Goal: Task Accomplishment & Management: Complete application form

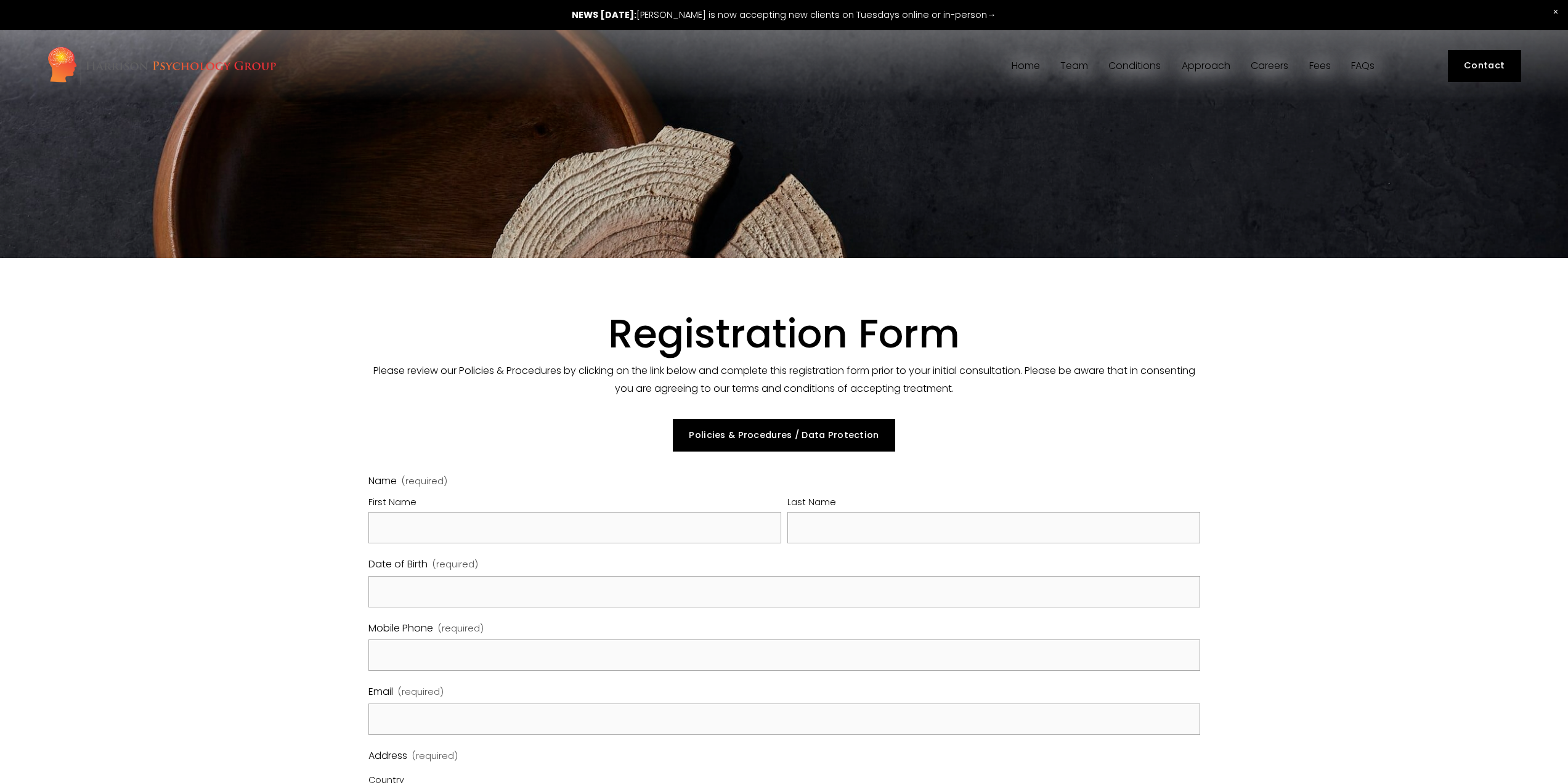
select select "GB"
drag, startPoint x: 499, startPoint y: 513, endPoint x: 498, endPoint y: 523, distance: 10.0
click at [499, 521] on input "First Name" at bounding box center [574, 527] width 413 height 31
type input "Ana Marija"
type input "Sobocan"
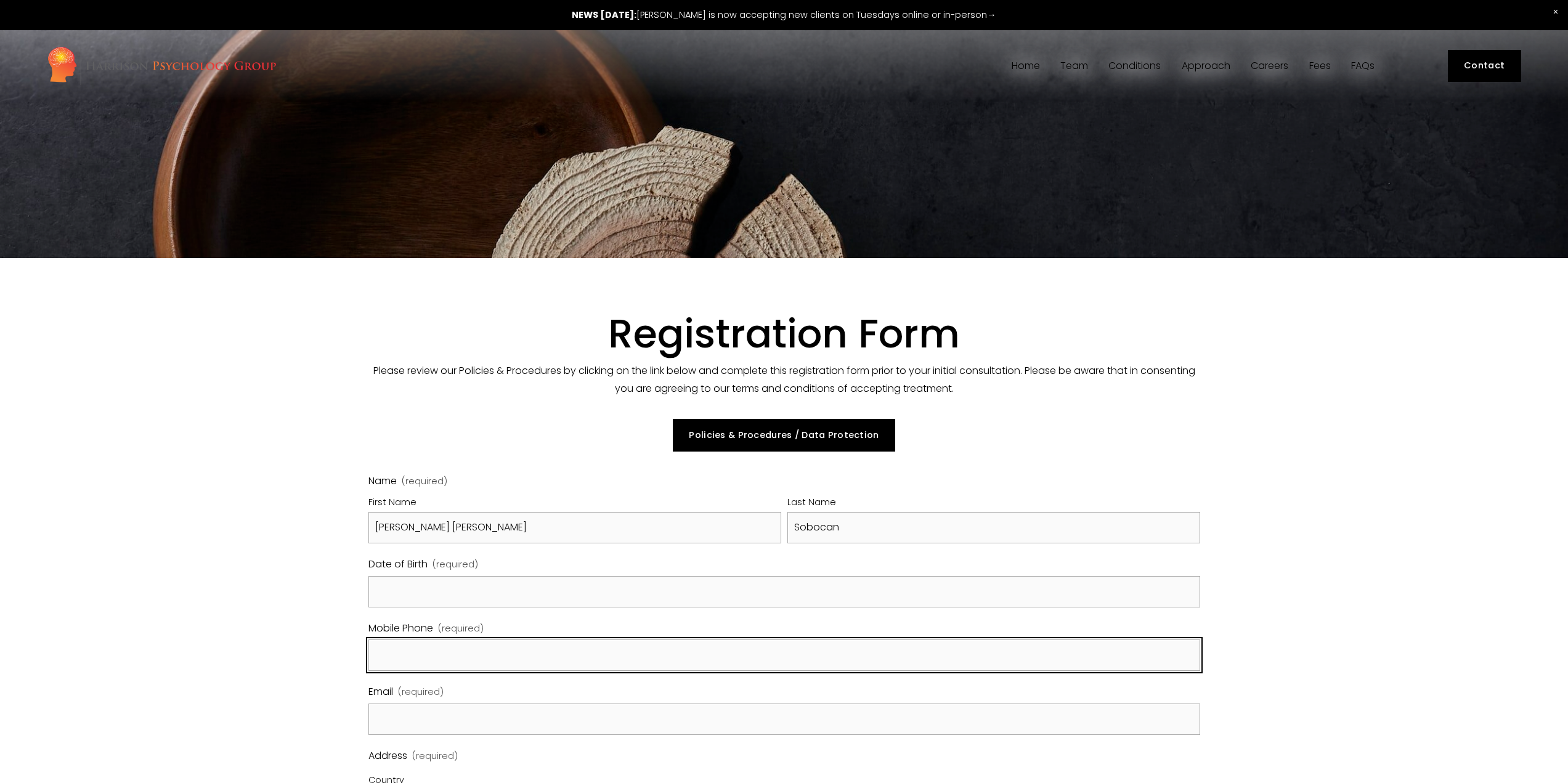
type input "041355935"
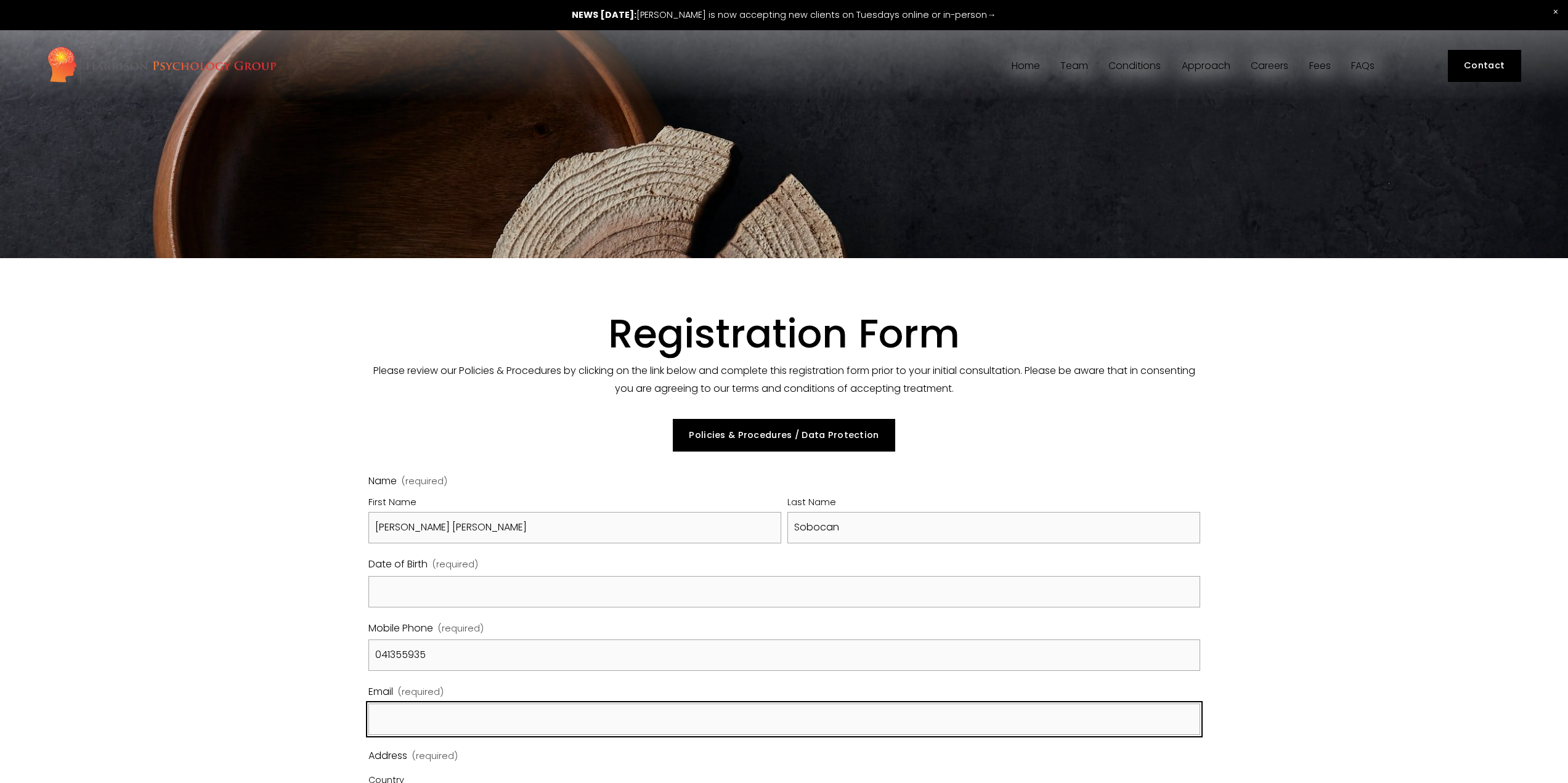
type input "rdecapomaranca@gmail.com"
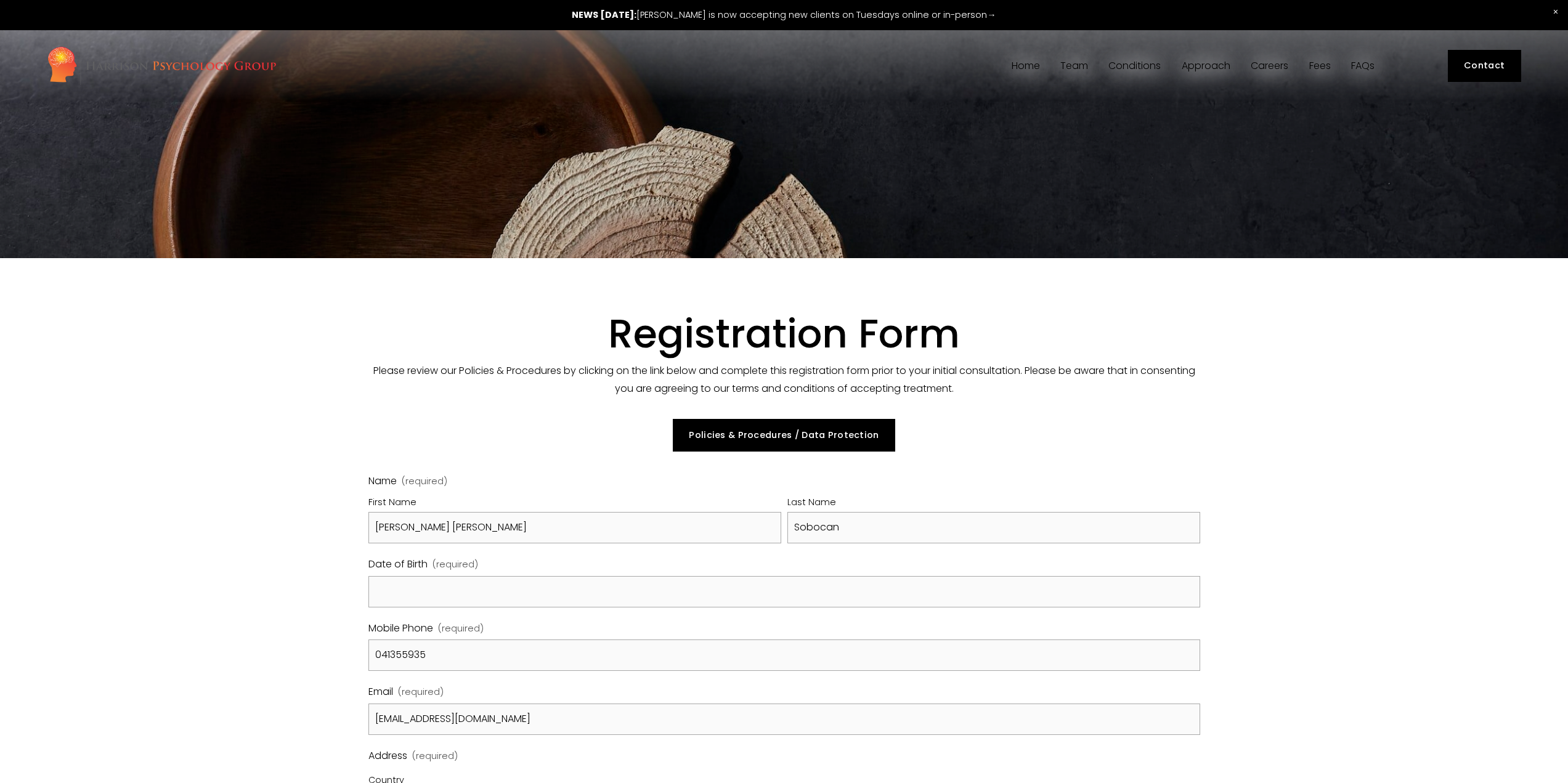
select select "SI"
type input "Župančičeva ulica 14"
type input "14"
type input "1000"
select select "SI"
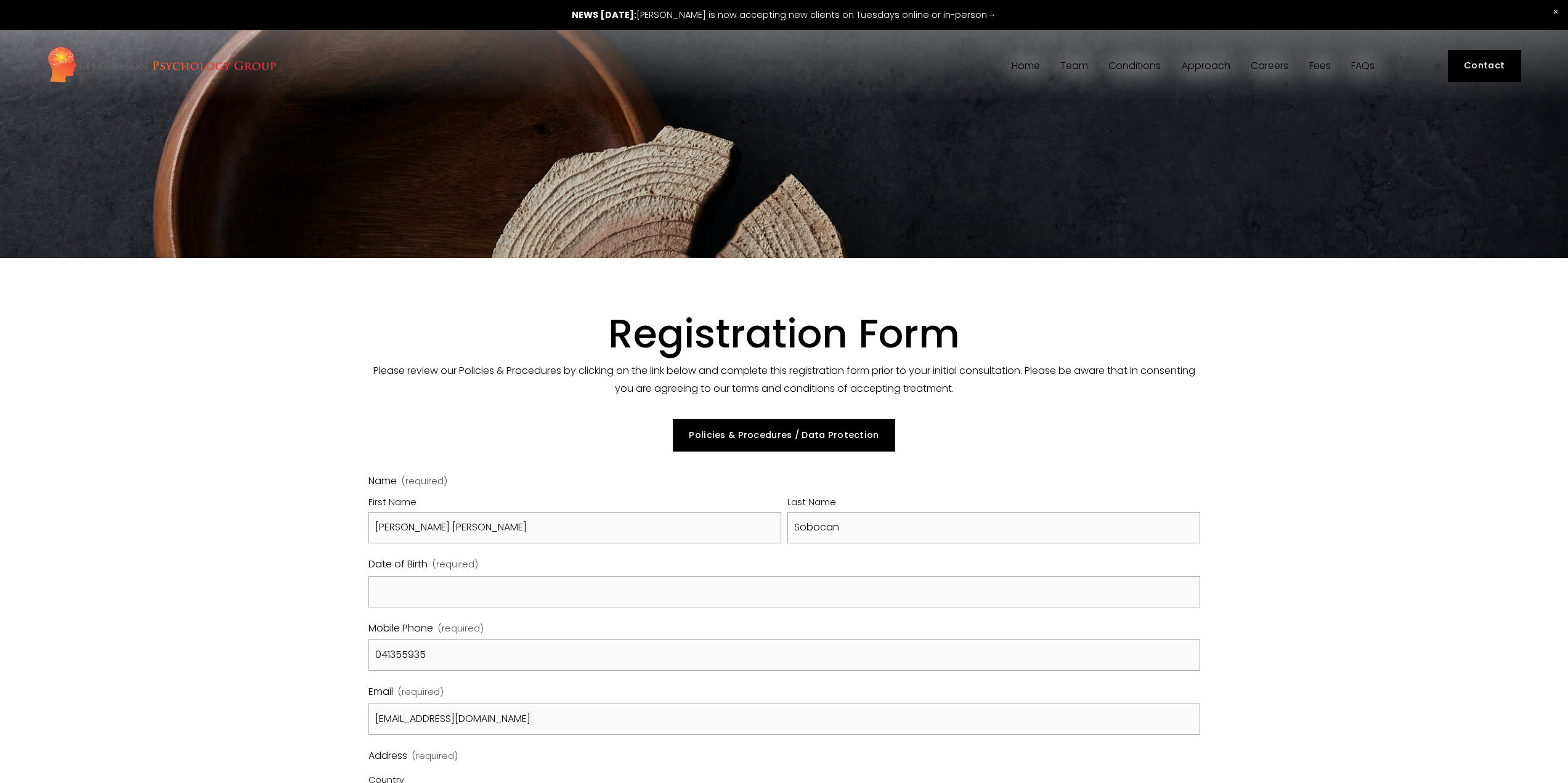
type input "Župančičeva ulica 14"
type input "14"
type input "1000"
drag, startPoint x: 448, startPoint y: 531, endPoint x: 397, endPoint y: 527, distance: 51.2
click at [397, 527] on input "Ana Marija" at bounding box center [574, 527] width 413 height 31
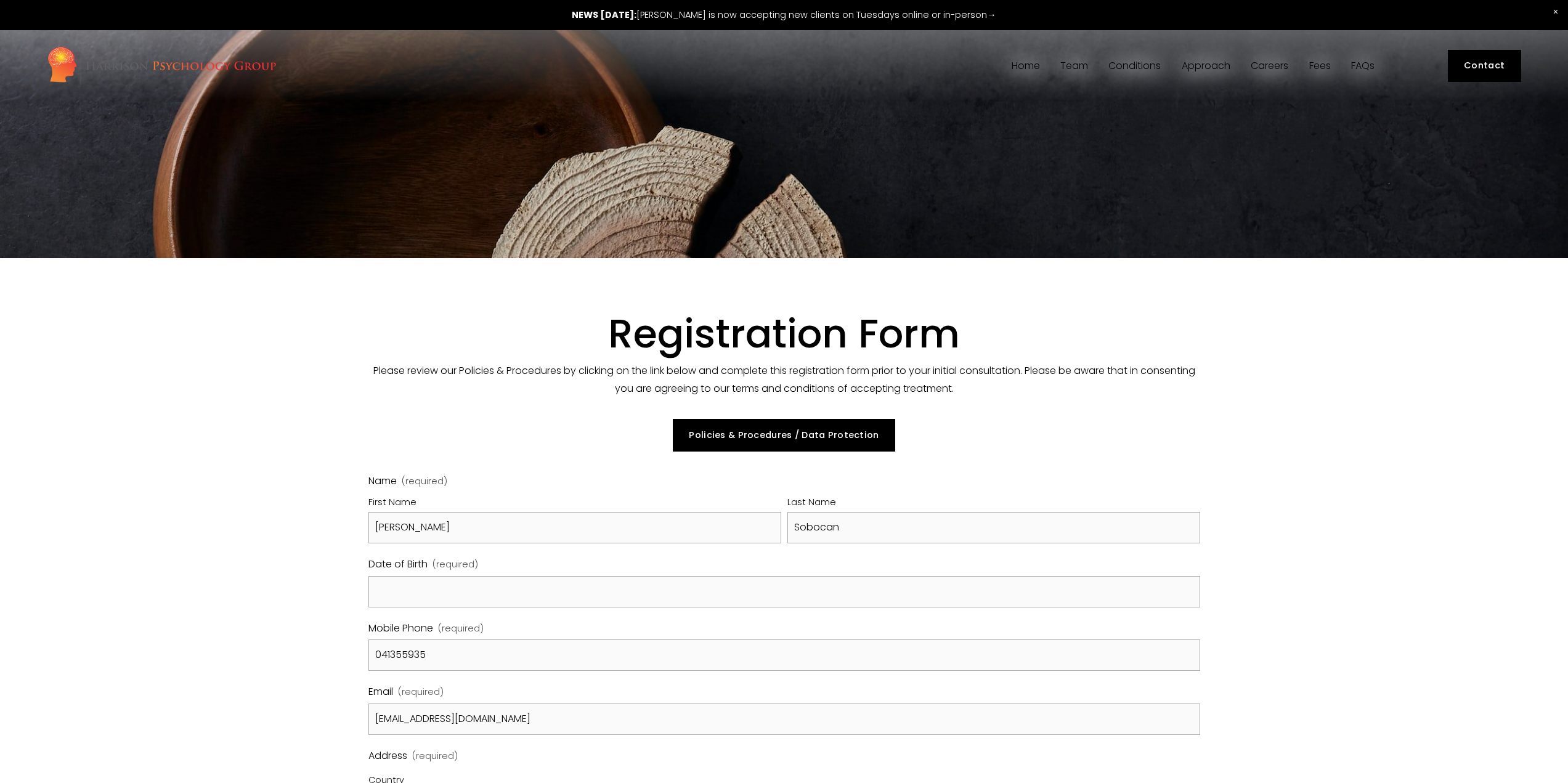
type input "Ana"
click at [411, 572] on span "Date of Birth" at bounding box center [397, 564] width 59 height 18
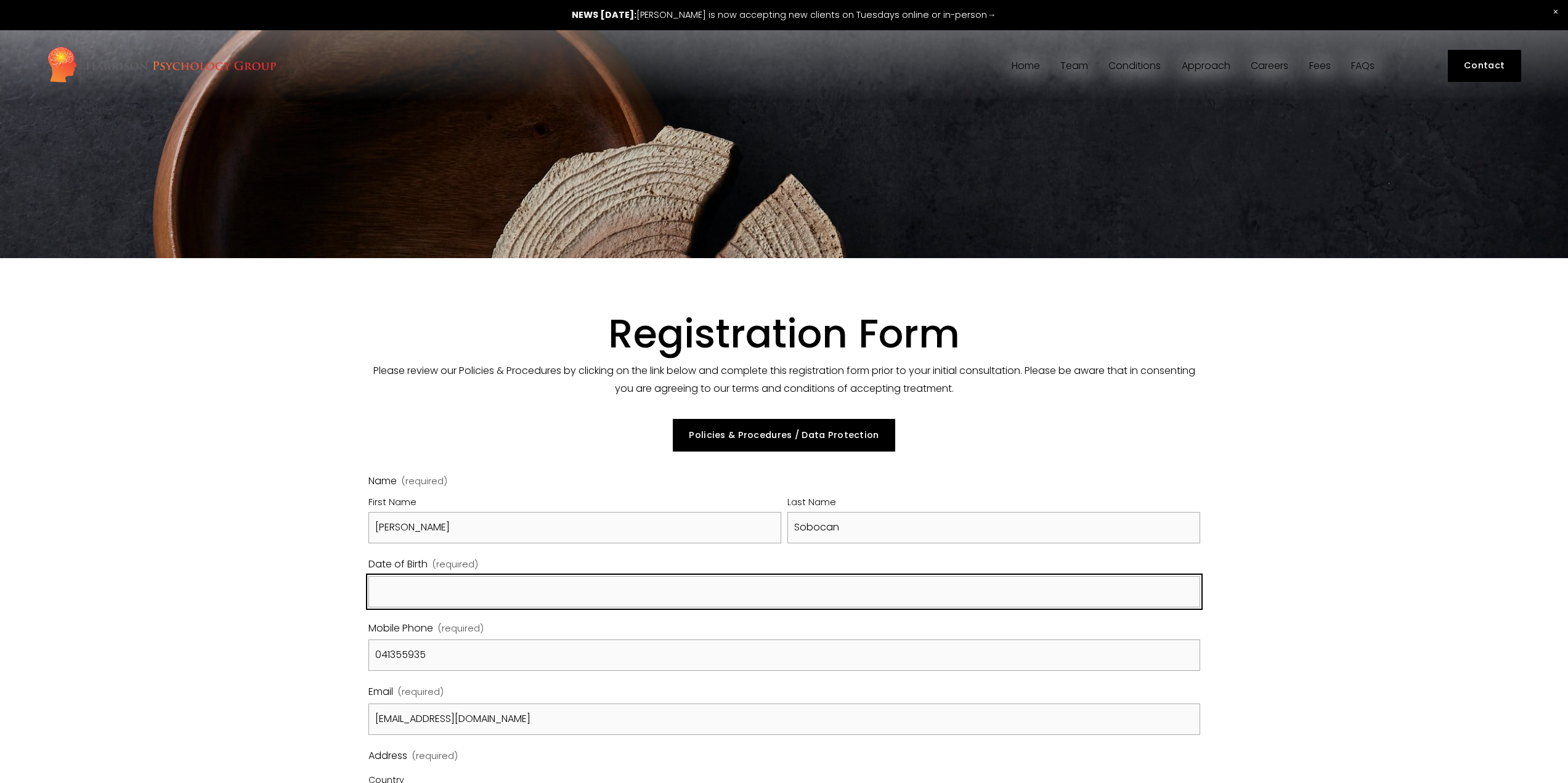
click at [411, 576] on input "Date of Birth (required)" at bounding box center [784, 591] width 832 height 31
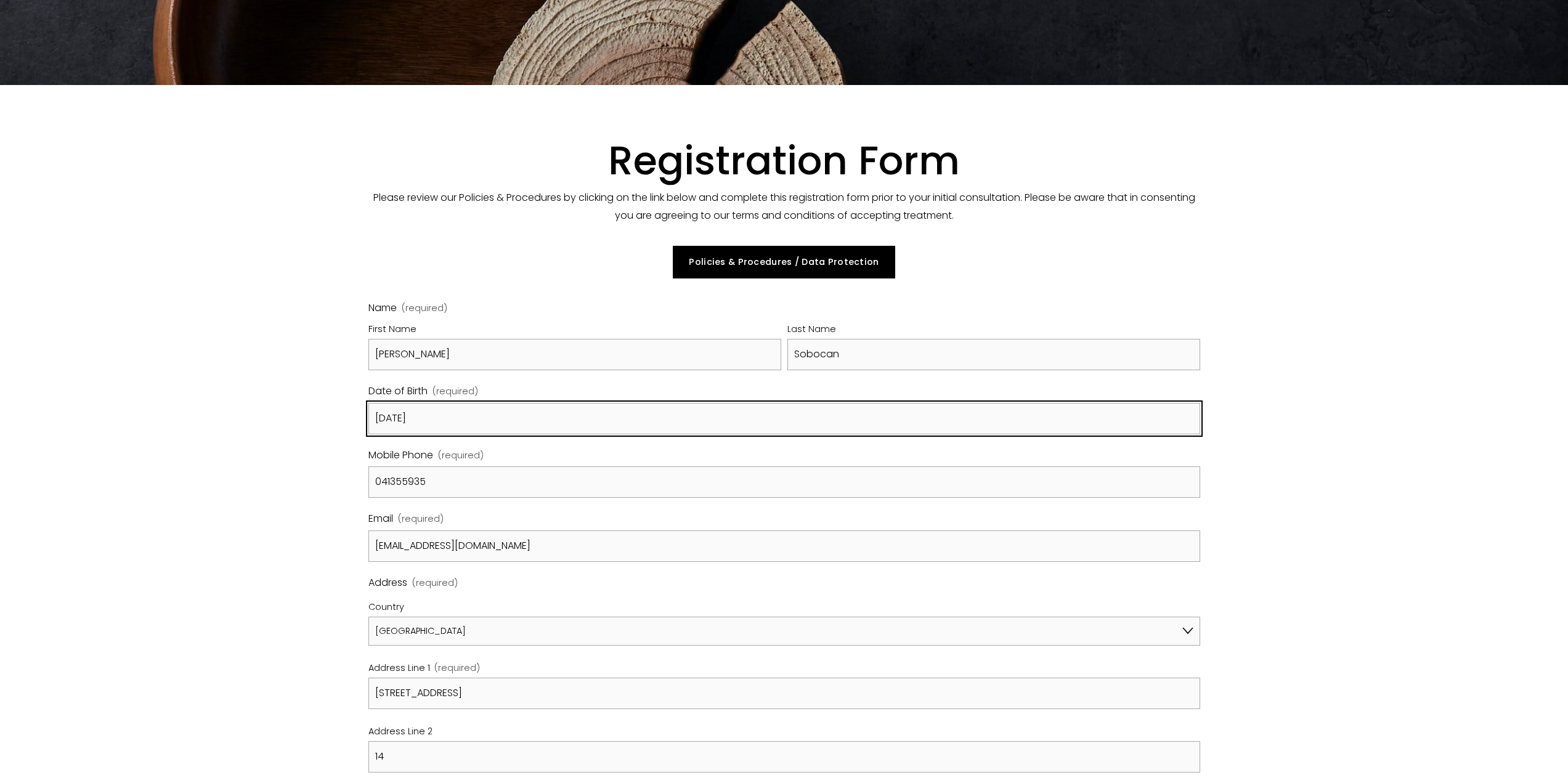
scroll to position [185, 0]
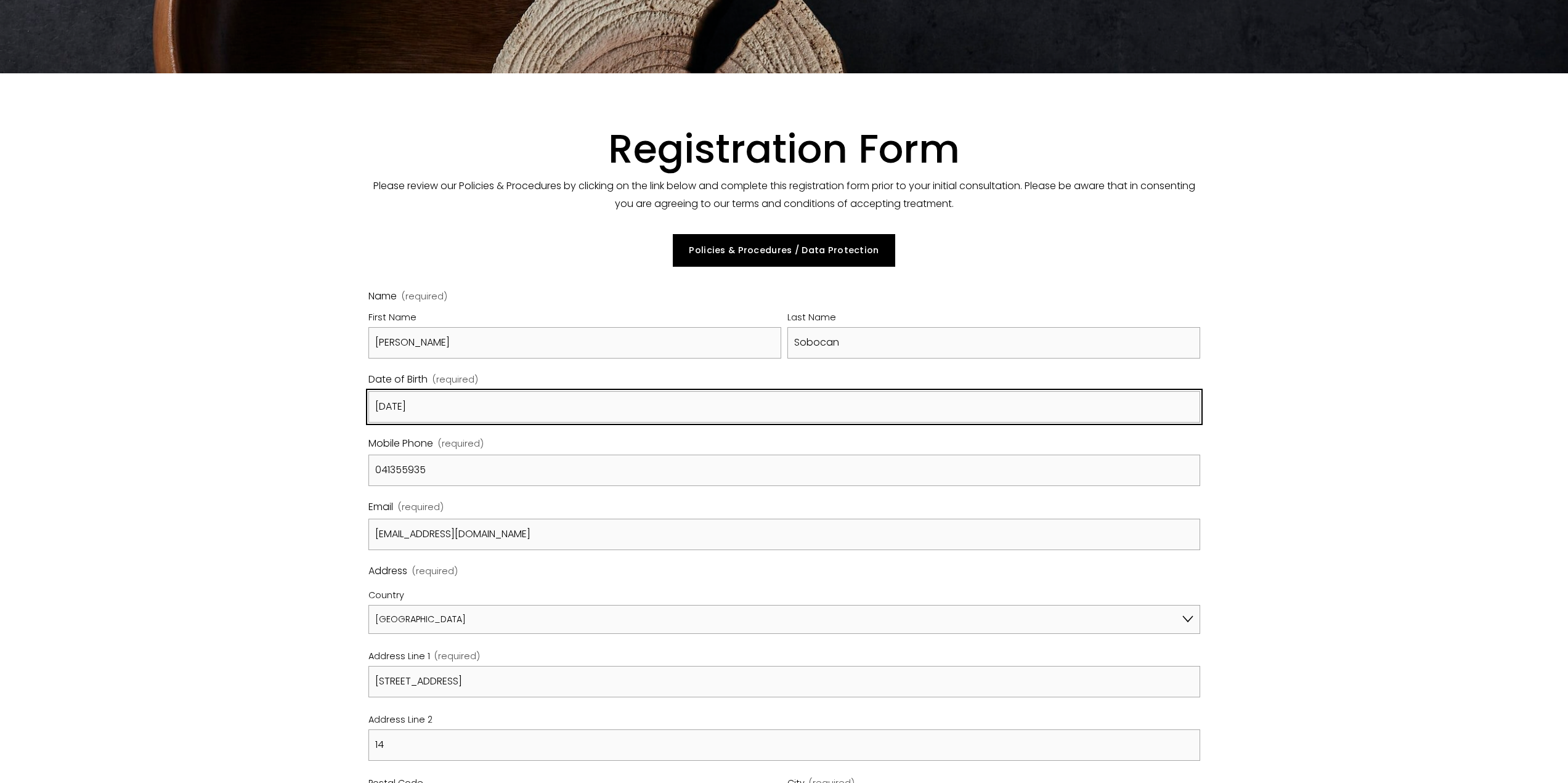
type input "17.12.1980"
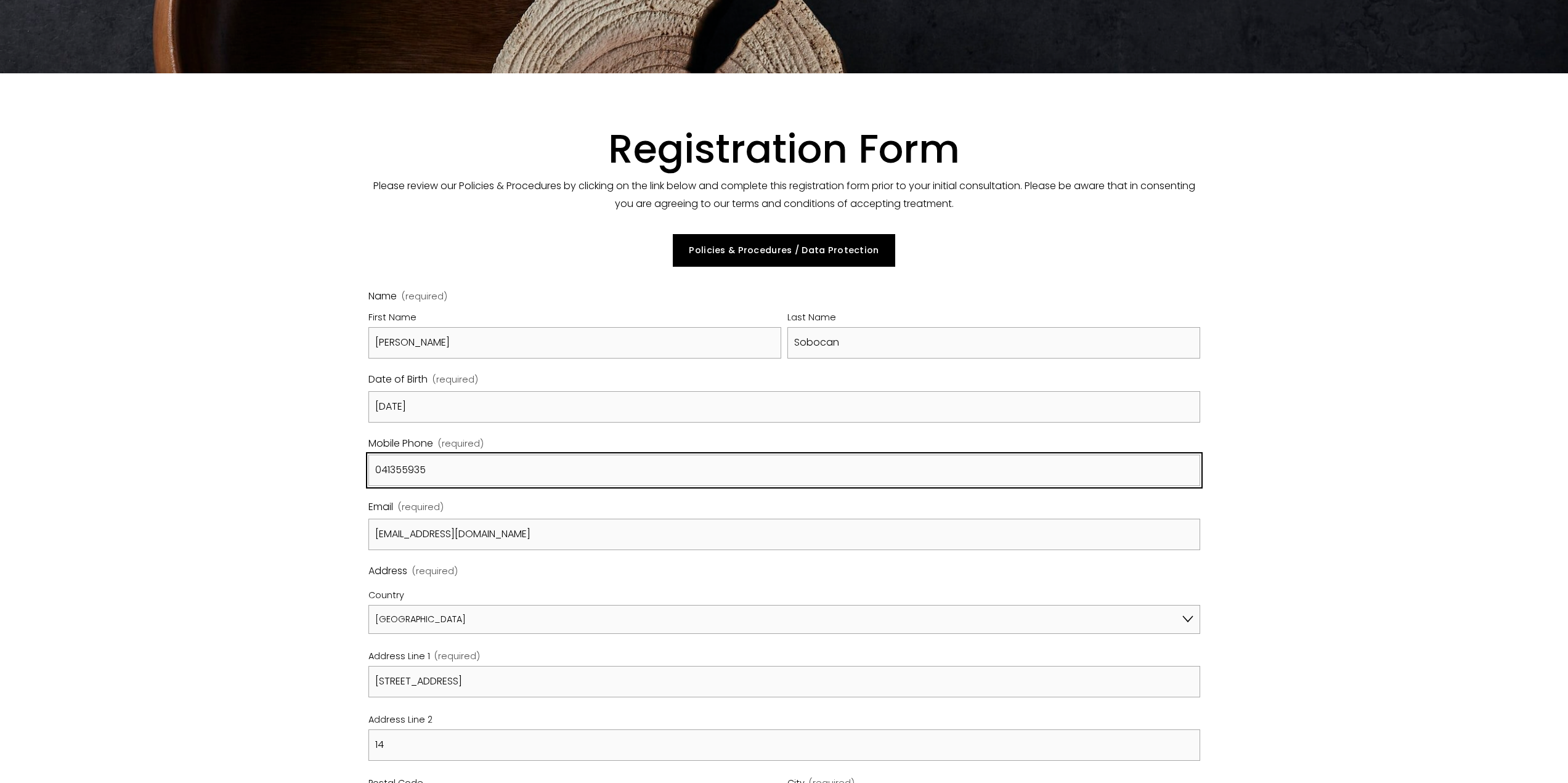
drag, startPoint x: 380, startPoint y: 475, endPoint x: 387, endPoint y: 468, distance: 9.9
click at [380, 475] on input "041355935" at bounding box center [784, 470] width 832 height 31
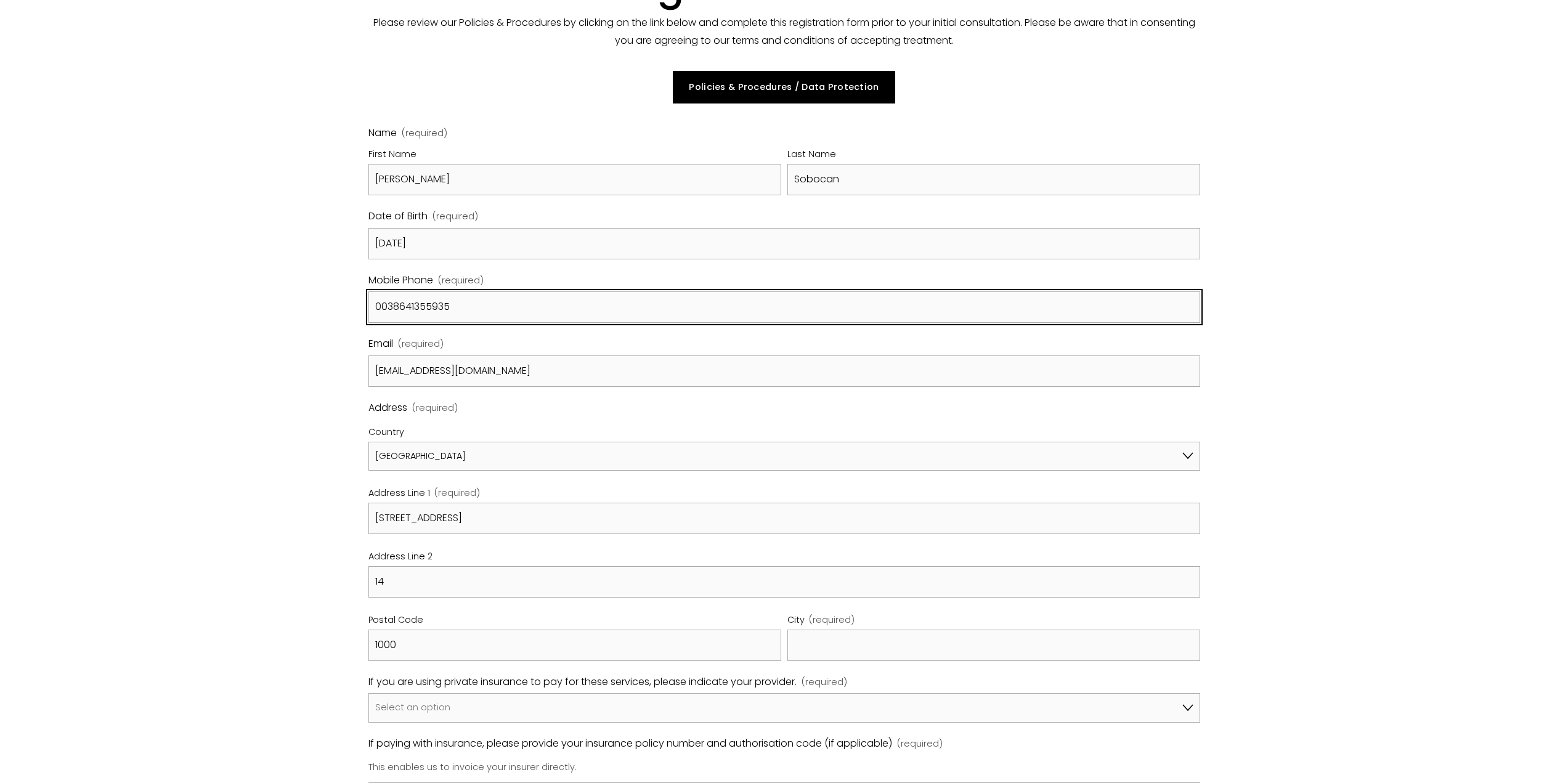
scroll to position [370, 0]
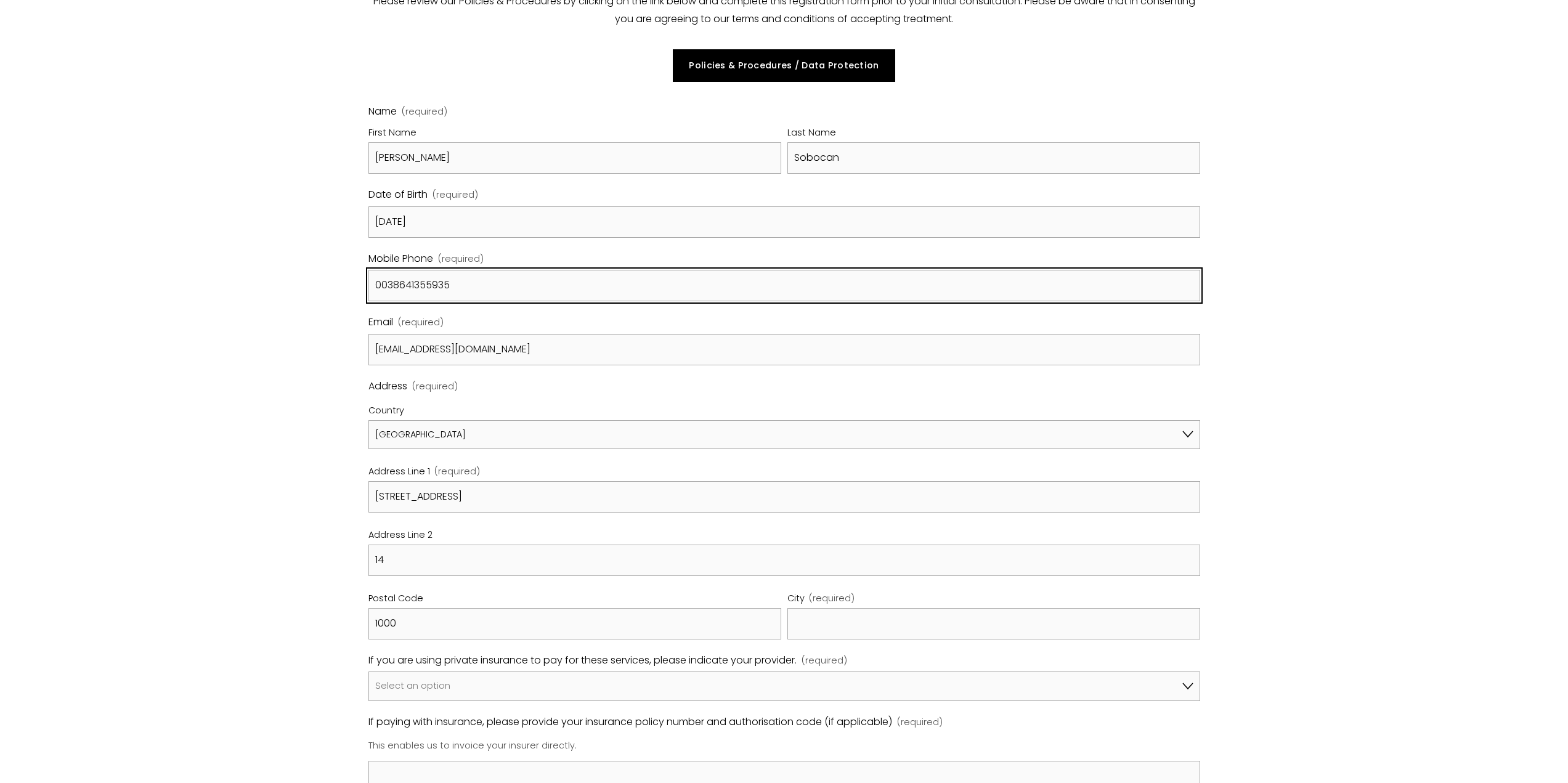
type input "0038641355935"
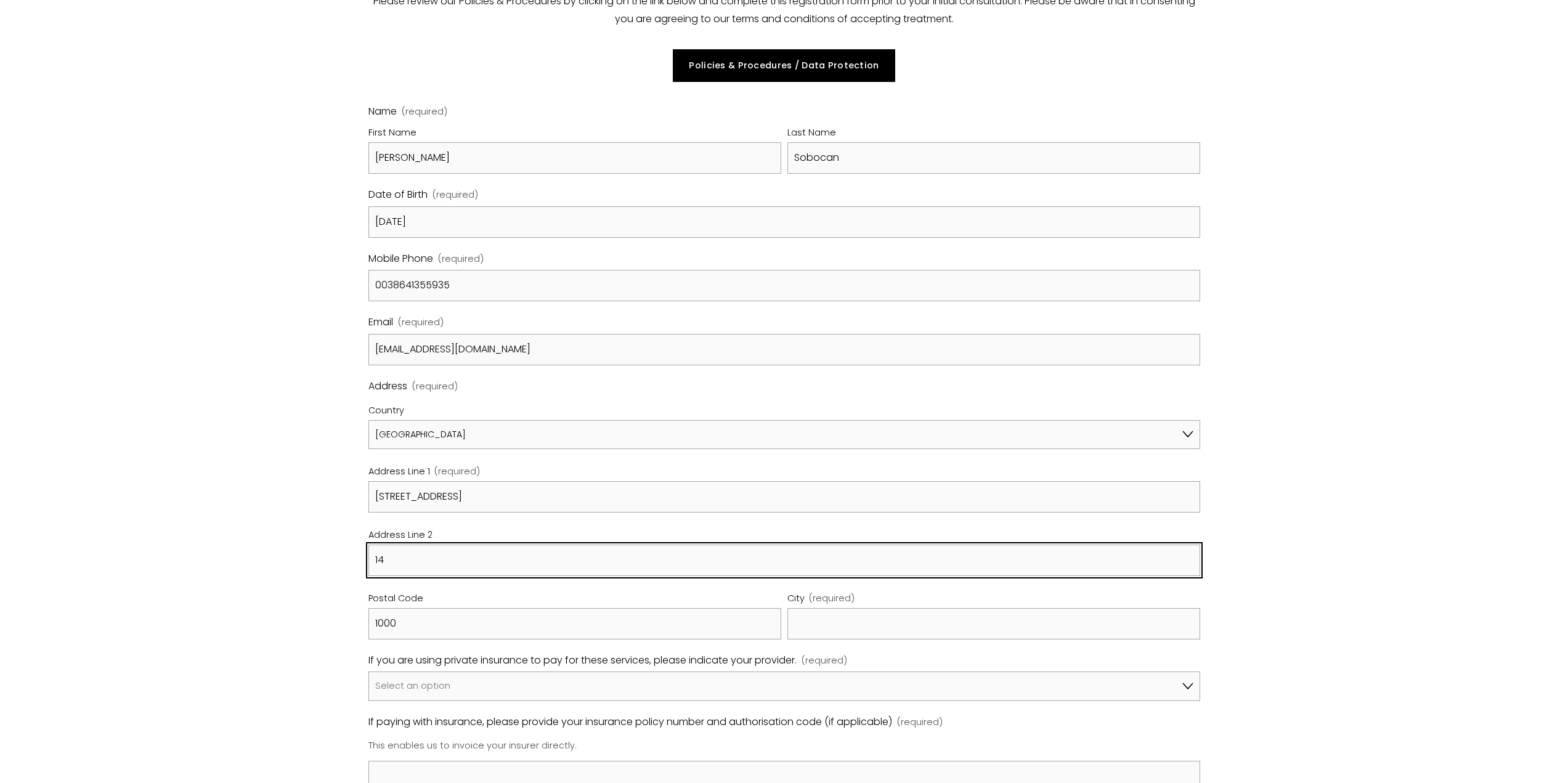
drag, startPoint x: 415, startPoint y: 566, endPoint x: 343, endPoint y: 558, distance: 72.4
click at [343, 558] on div "Registration Form Please review our Policies & Procedures by clicking on the li…" at bounding box center [784, 674] width 1204 height 1570
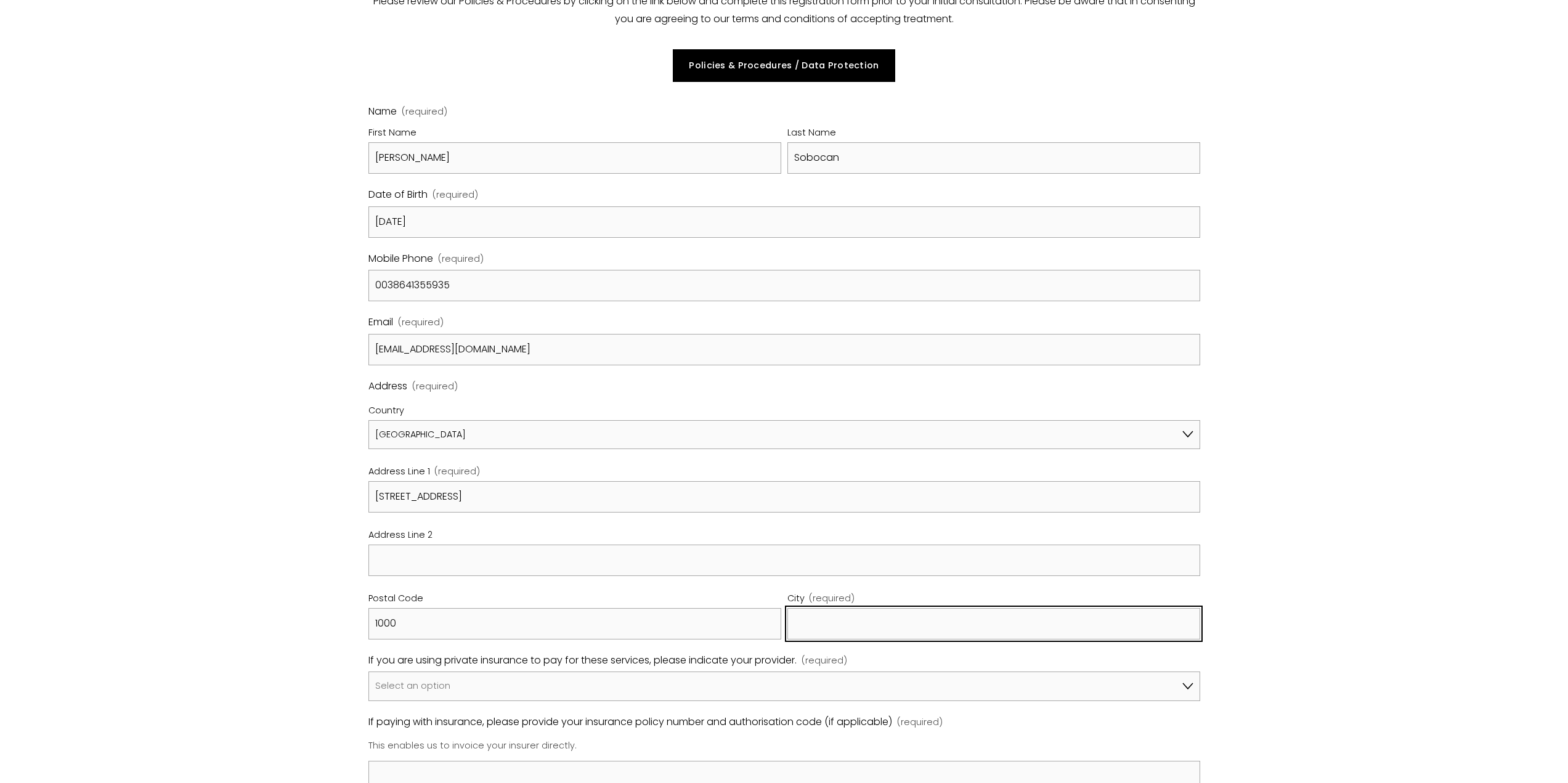
click at [851, 620] on input "City (required)" at bounding box center [994, 623] width 413 height 31
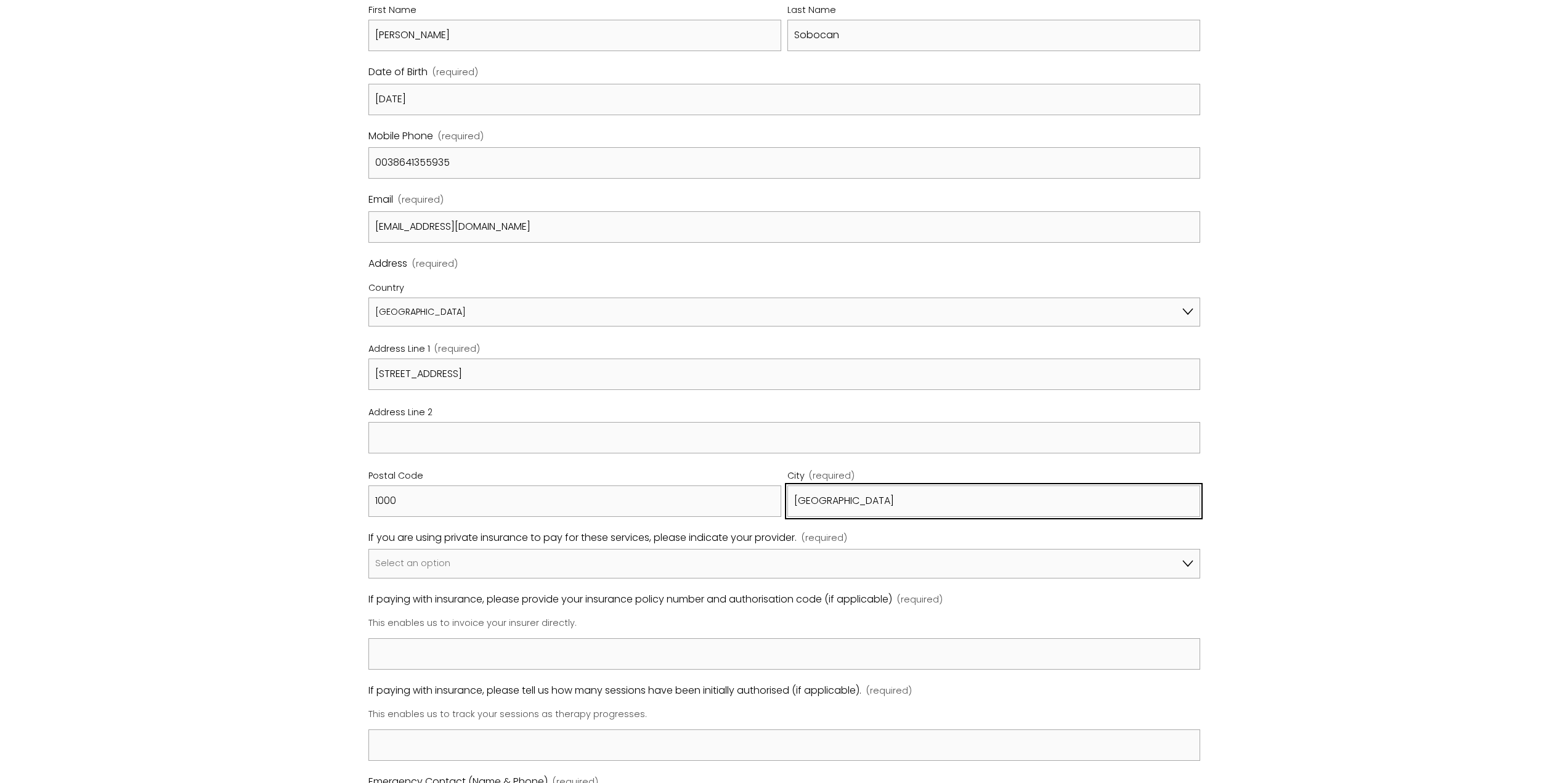
scroll to position [493, 0]
type input "Ljubljana"
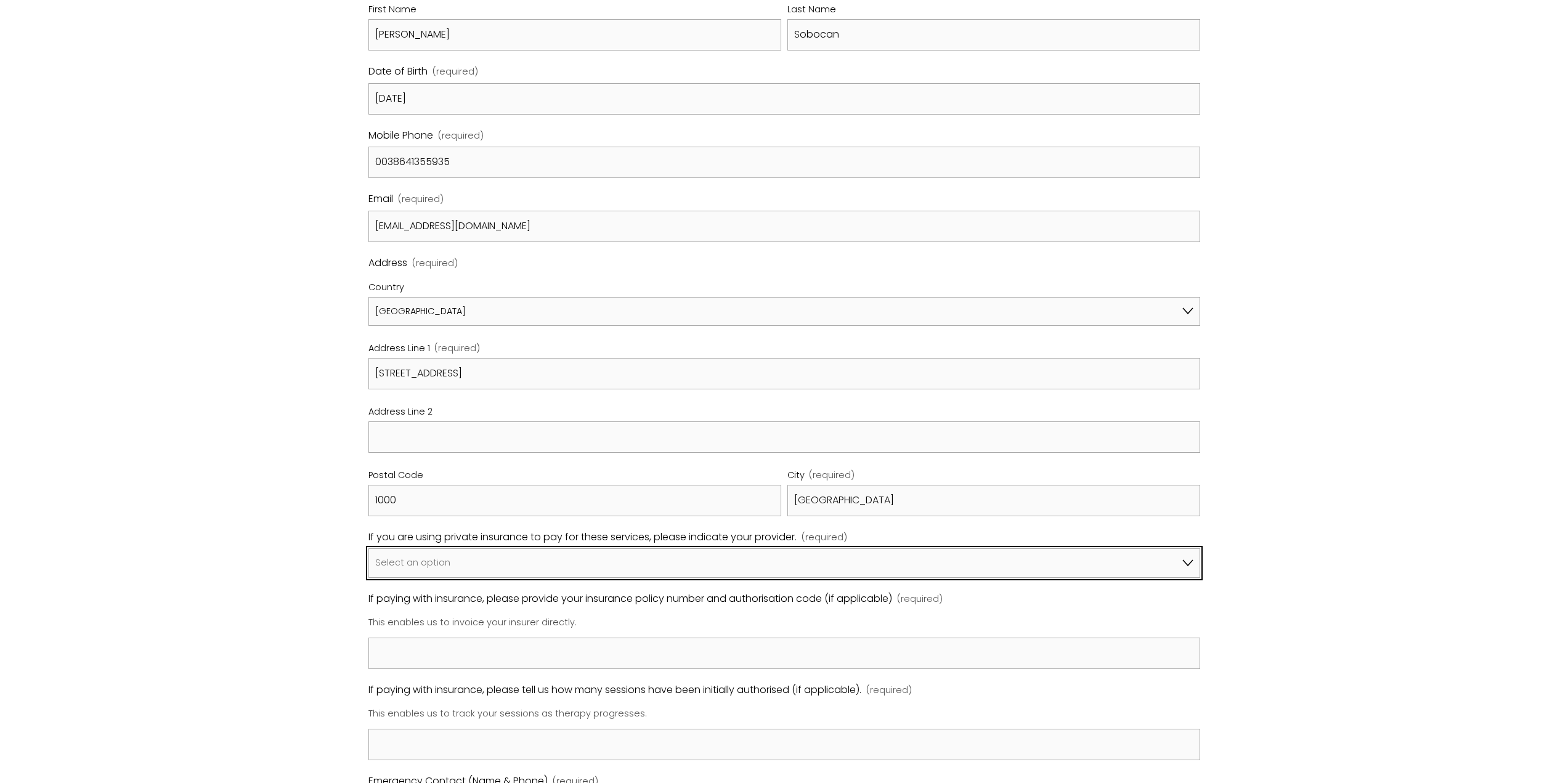
click at [555, 566] on select "Select an option I am not using insurance Axa Aviva Bupa Cigna Healix Vitality …" at bounding box center [784, 563] width 832 height 30
select select "I am not using insurance"
click at [368, 548] on select "Select an option I am not using insurance Axa Aviva Bupa Cigna Healix Vitality …" at bounding box center [784, 563] width 832 height 30
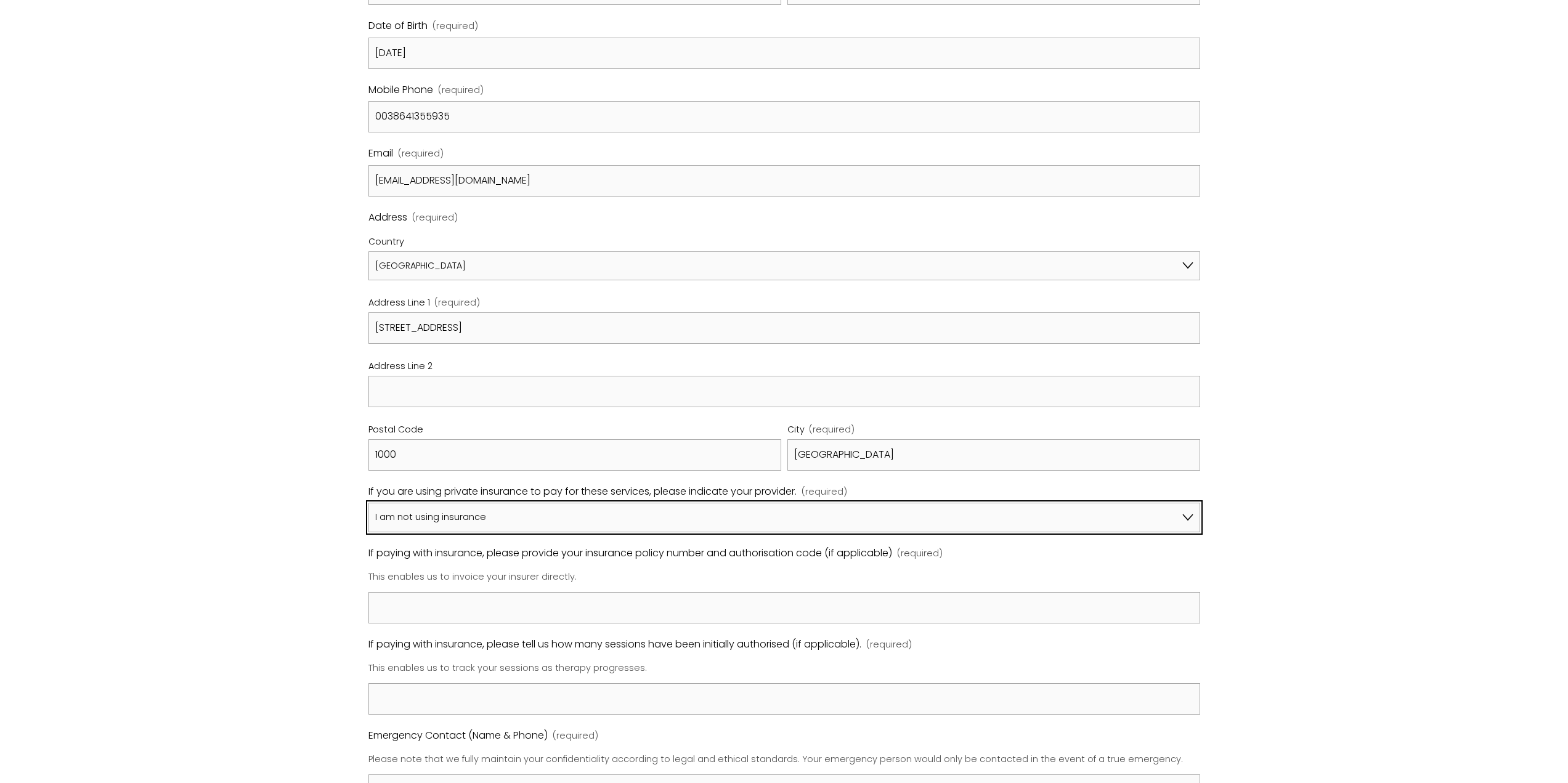
scroll to position [616, 0]
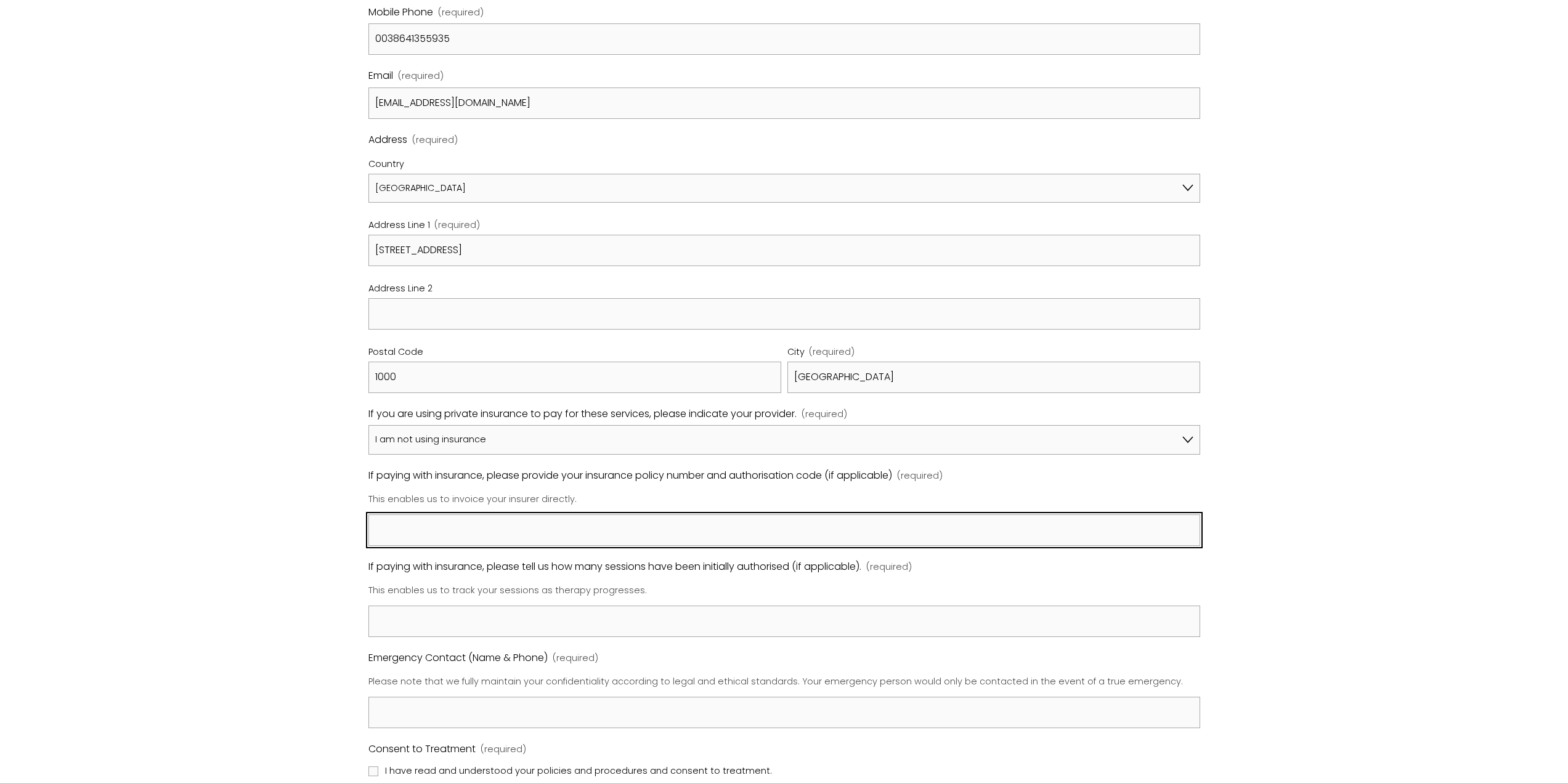
click at [555, 527] on input "If paying with insurance, please provide your insurance policy number and autho…" at bounding box center [784, 530] width 832 height 31
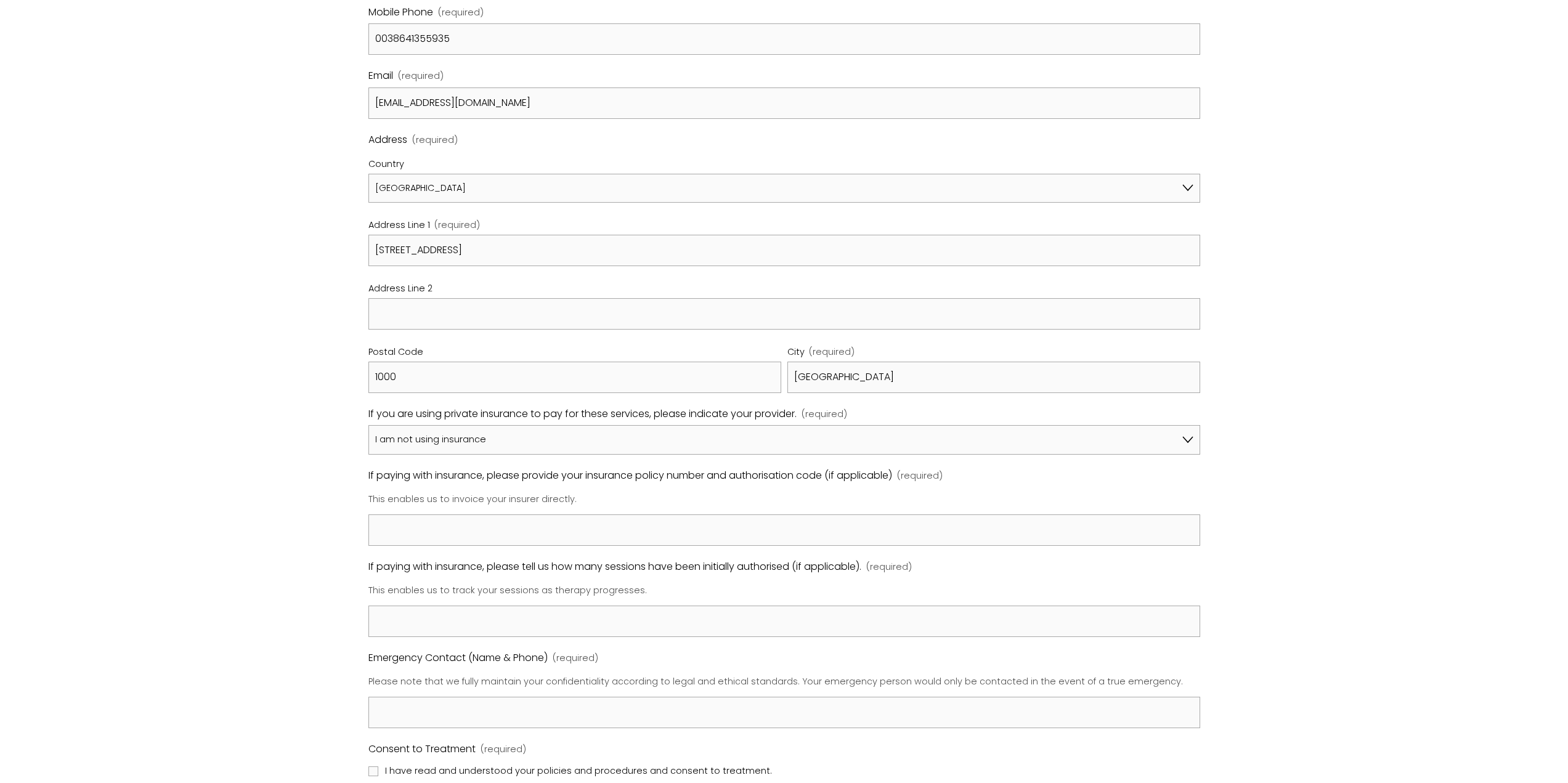
click at [541, 548] on div "Name (required) First Name Ana Last Name Sobocan Date of Birth (required) 17.12…" at bounding box center [784, 478] width 832 height 1244
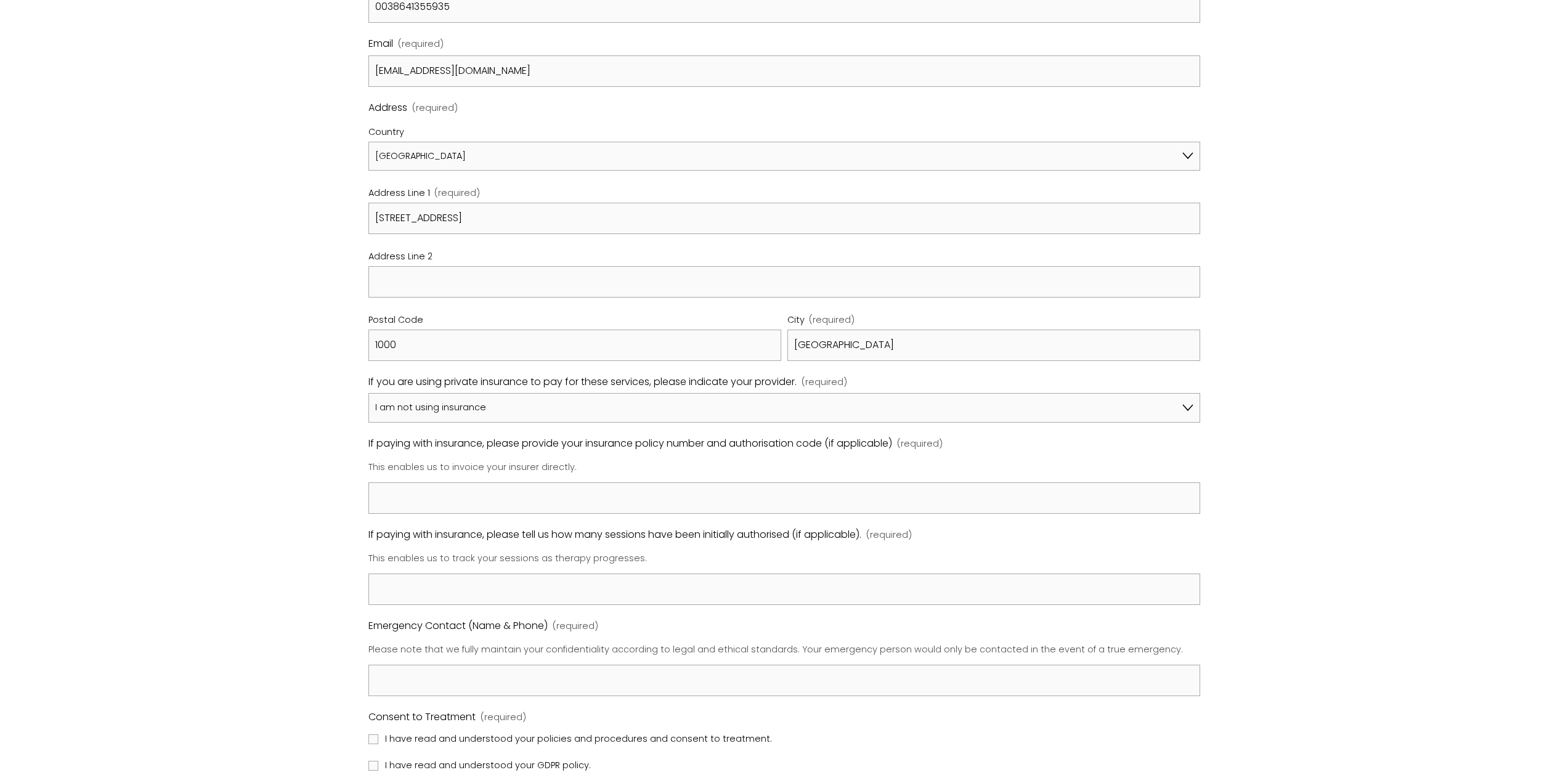
scroll to position [678, 0]
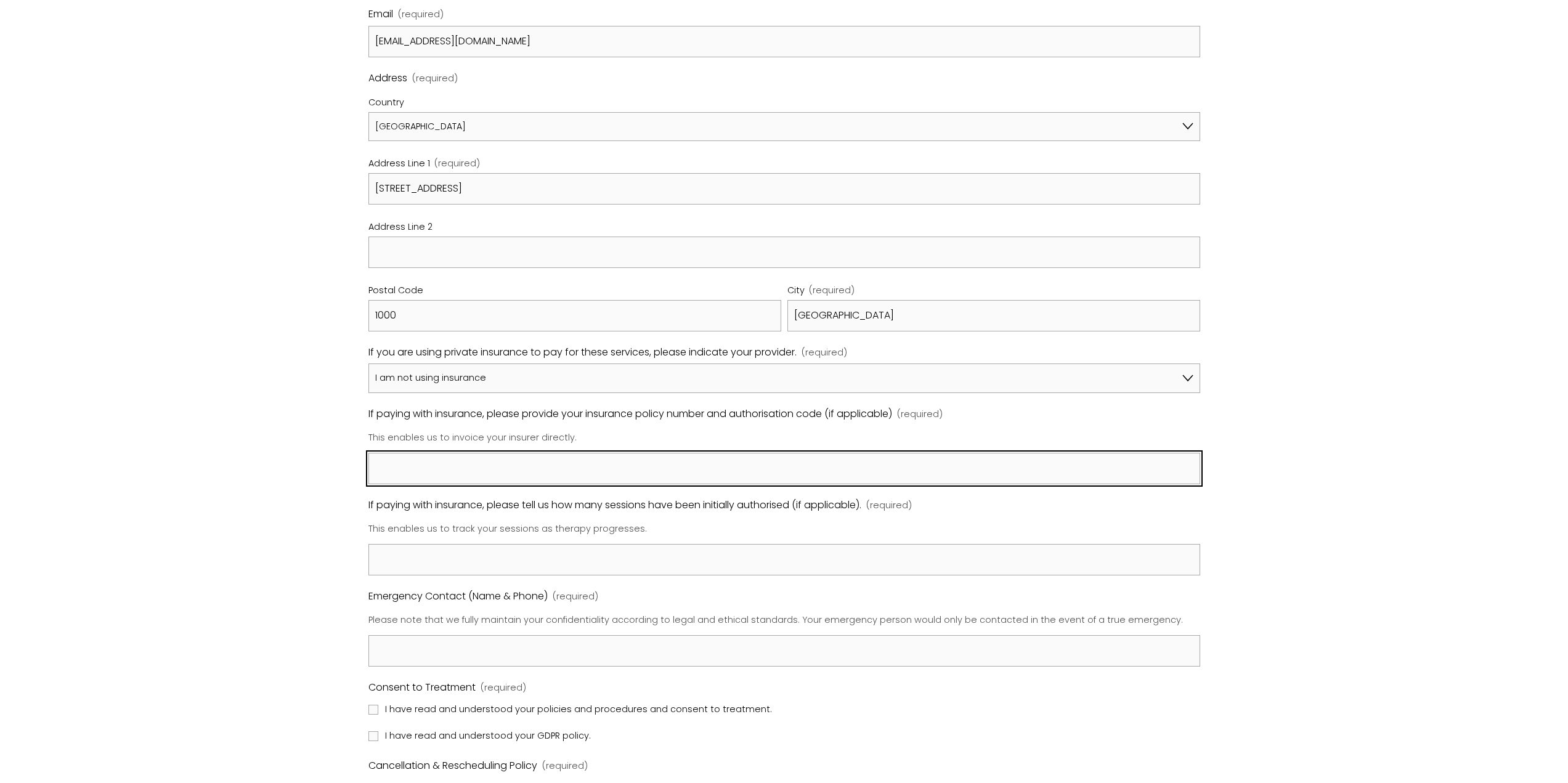
click at [466, 464] on input "If paying with insurance, please provide your insurance policy number and autho…" at bounding box center [784, 468] width 832 height 31
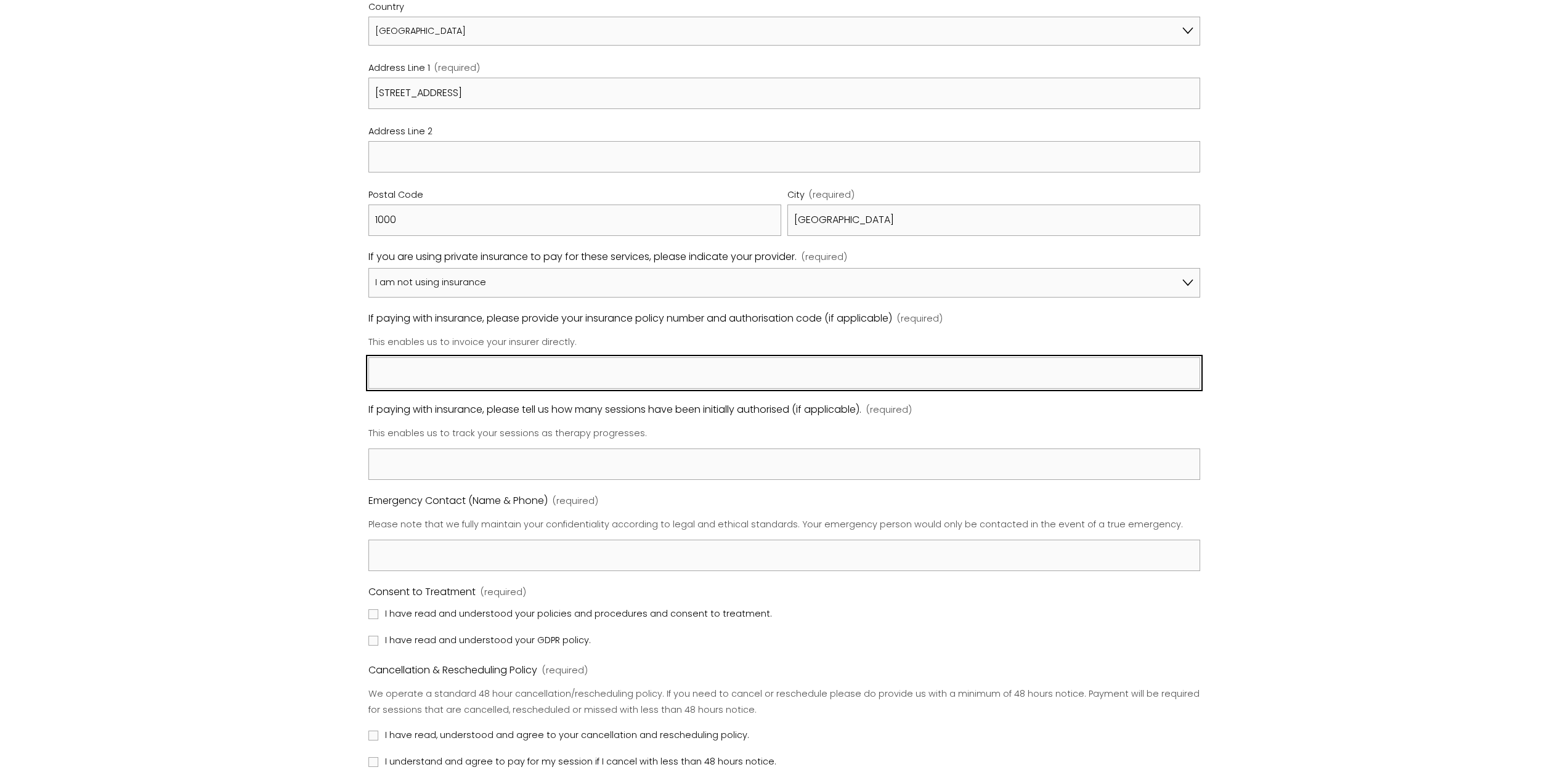
scroll to position [801, 0]
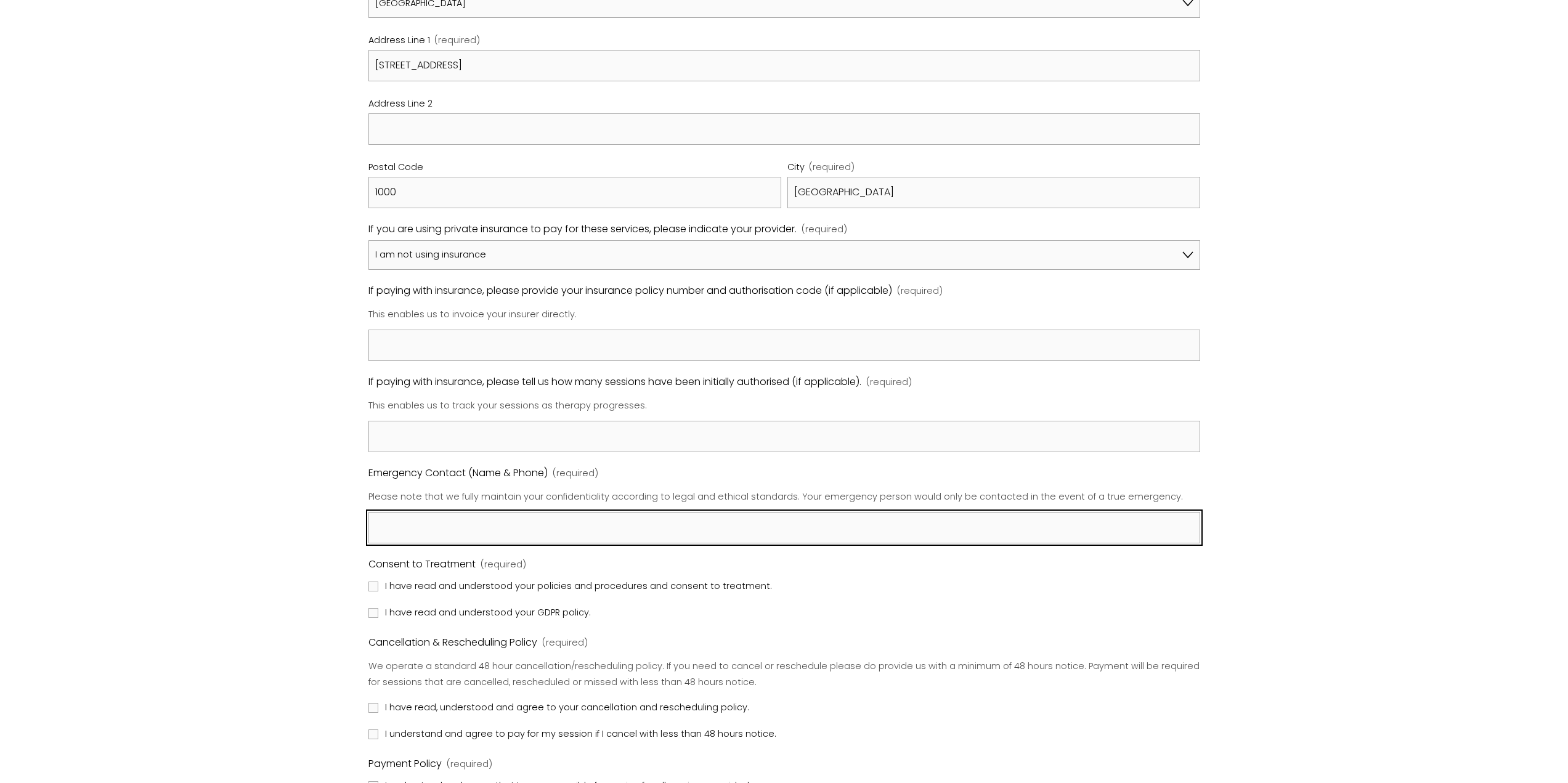
click at [460, 530] on input "Emergency Contact (Name & Phone) (required)" at bounding box center [784, 527] width 832 height 31
click at [467, 523] on input "Emergency Contact (Name & Phone) (required)" at bounding box center [784, 527] width 832 height 31
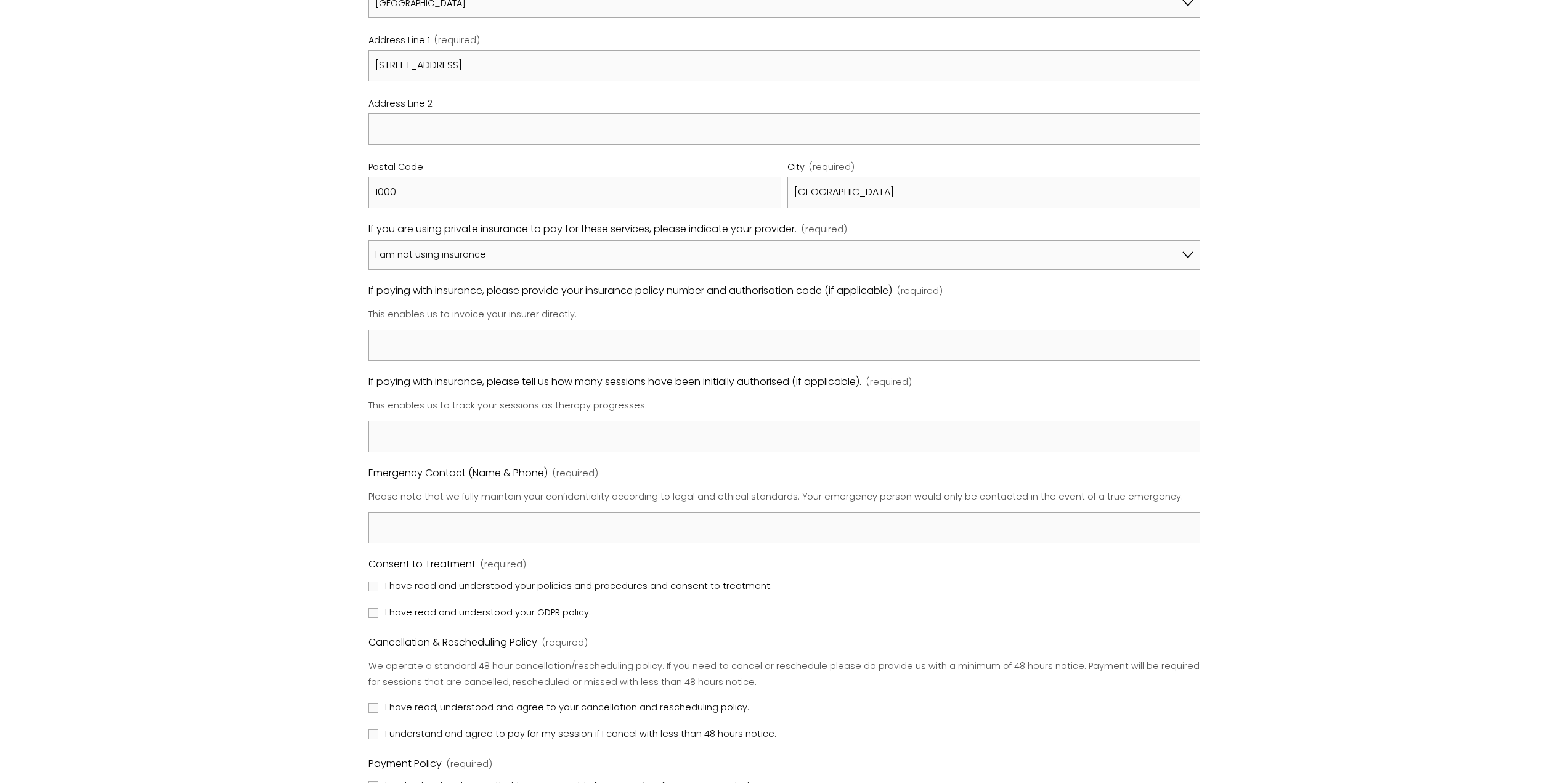
click at [300, 522] on div "Registration Form Please review our Policies & Procedures by clicking on the li…" at bounding box center [784, 242] width 1204 height 1570
click at [373, 588] on input "I have read and understood your policies and procedures and consent to treatmen…" at bounding box center [373, 587] width 10 height 10
checkbox input "true"
click at [368, 605] on label "I have read and understood your GDPR policy." at bounding box center [480, 613] width 225 height 16
click at [368, 608] on input "I have read and understood your GDPR policy." at bounding box center [373, 613] width 10 height 10
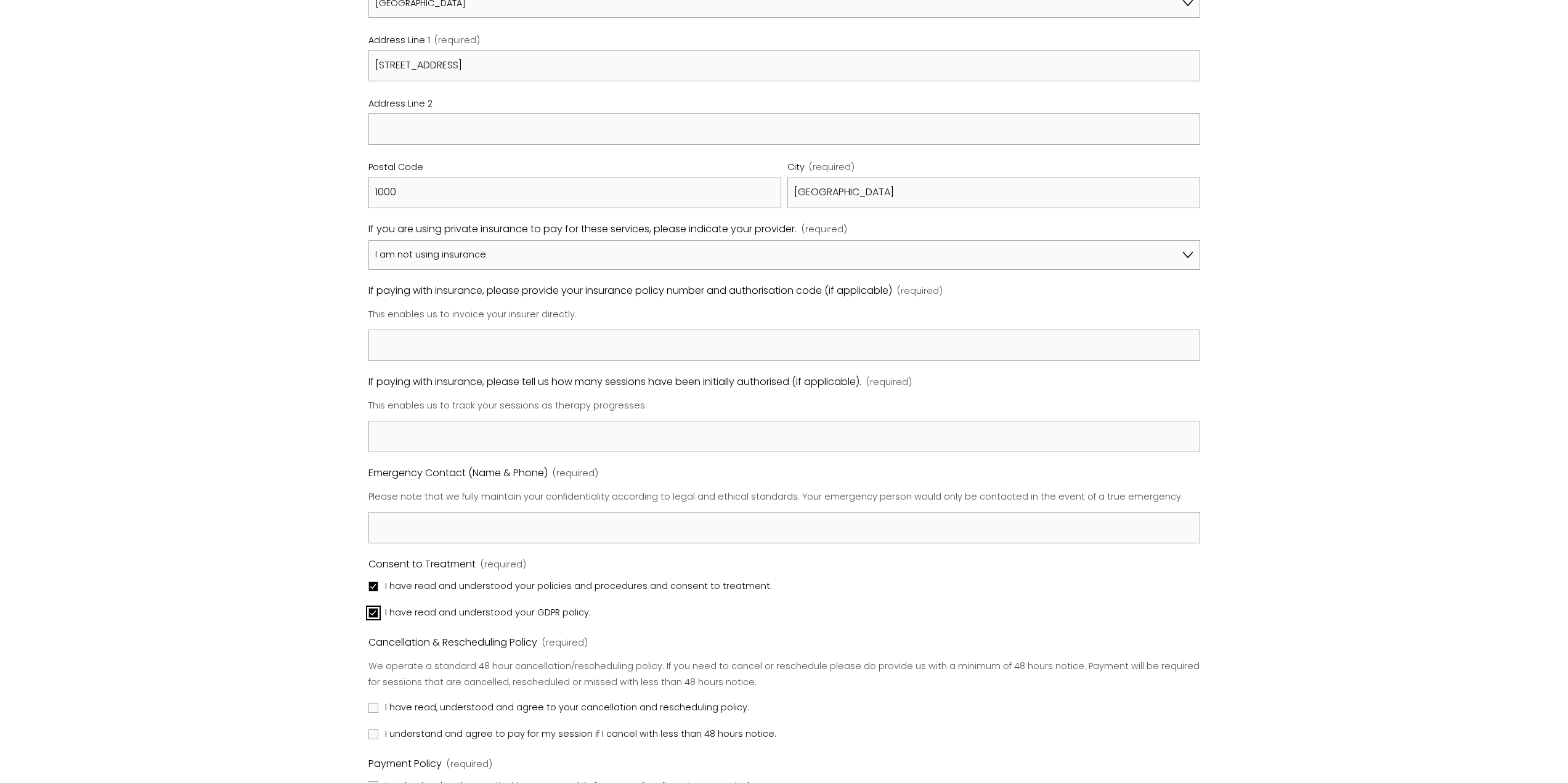
checkbox input "true"
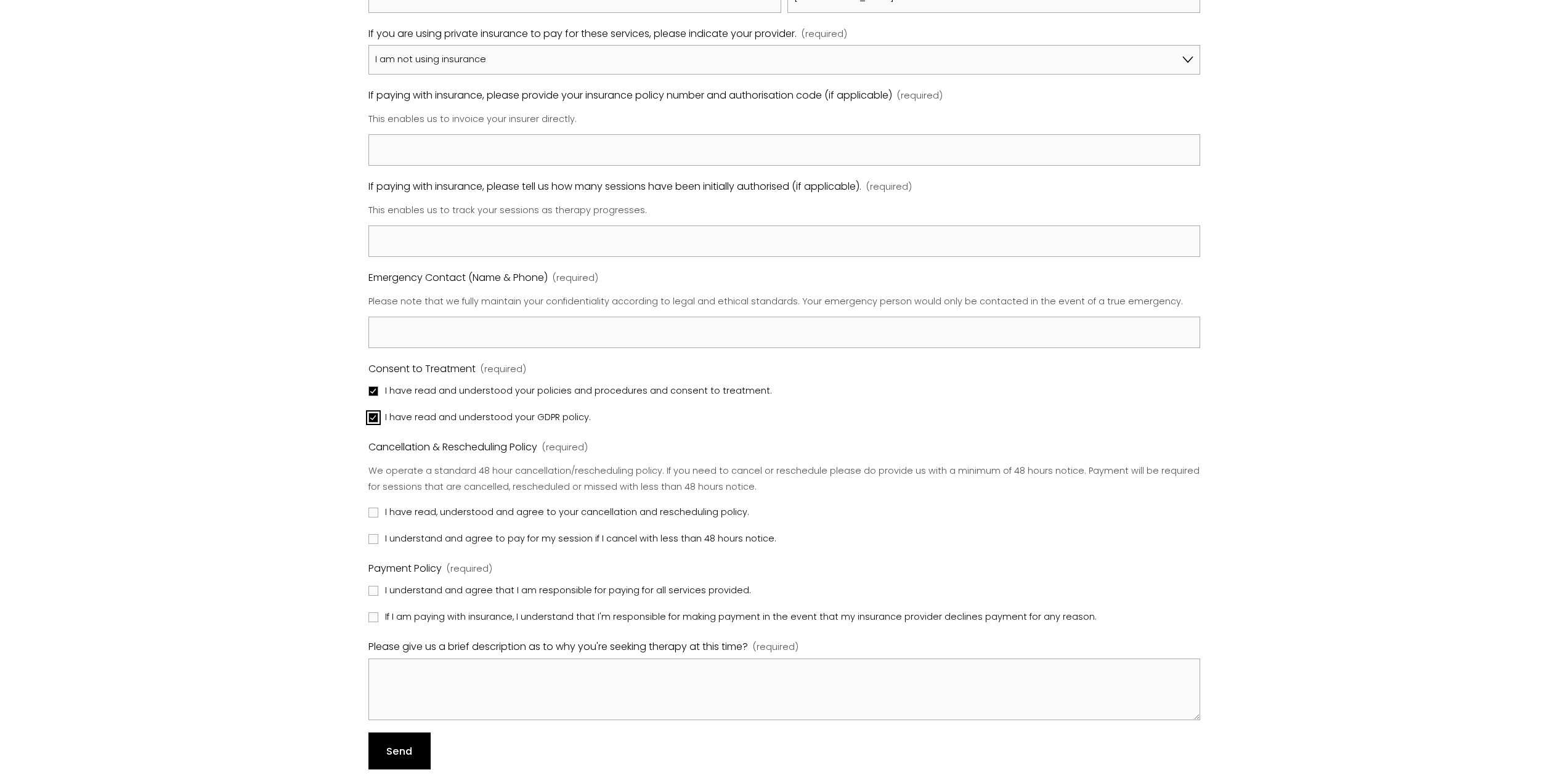
scroll to position [1048, 0]
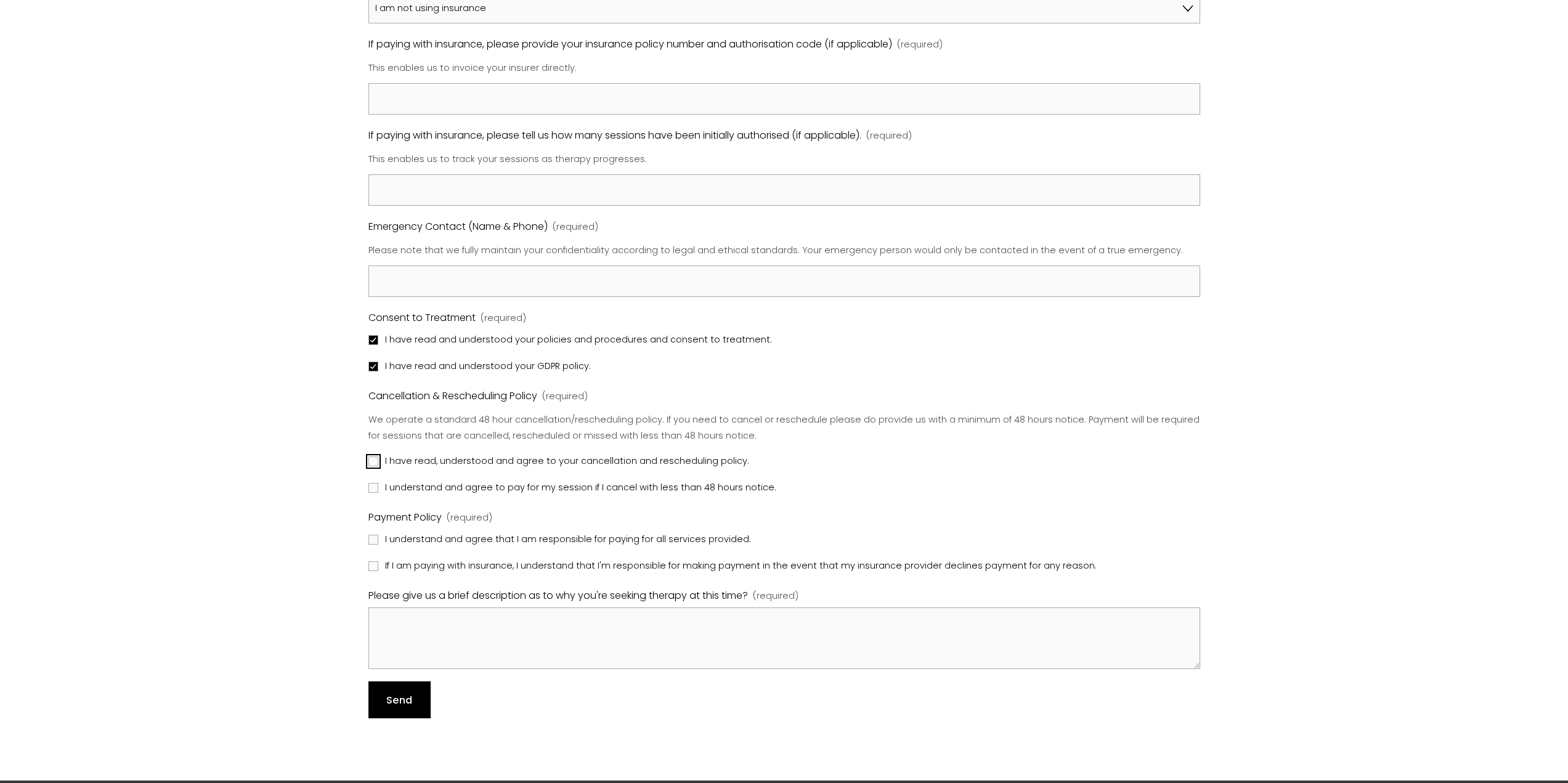
click at [373, 461] on input "I have read, understood and agree to your cancellation and rescheduling policy." at bounding box center [373, 461] width 10 height 10
checkbox input "true"
click at [371, 482] on label "I understand and agree to pay for my session if I cancel with less than 48 hour…" at bounding box center [573, 488] width 410 height 16
click at [371, 483] on input "I understand and agree to pay for my session if I cancel with less than 48 hour…" at bounding box center [373, 488] width 10 height 10
checkbox input "true"
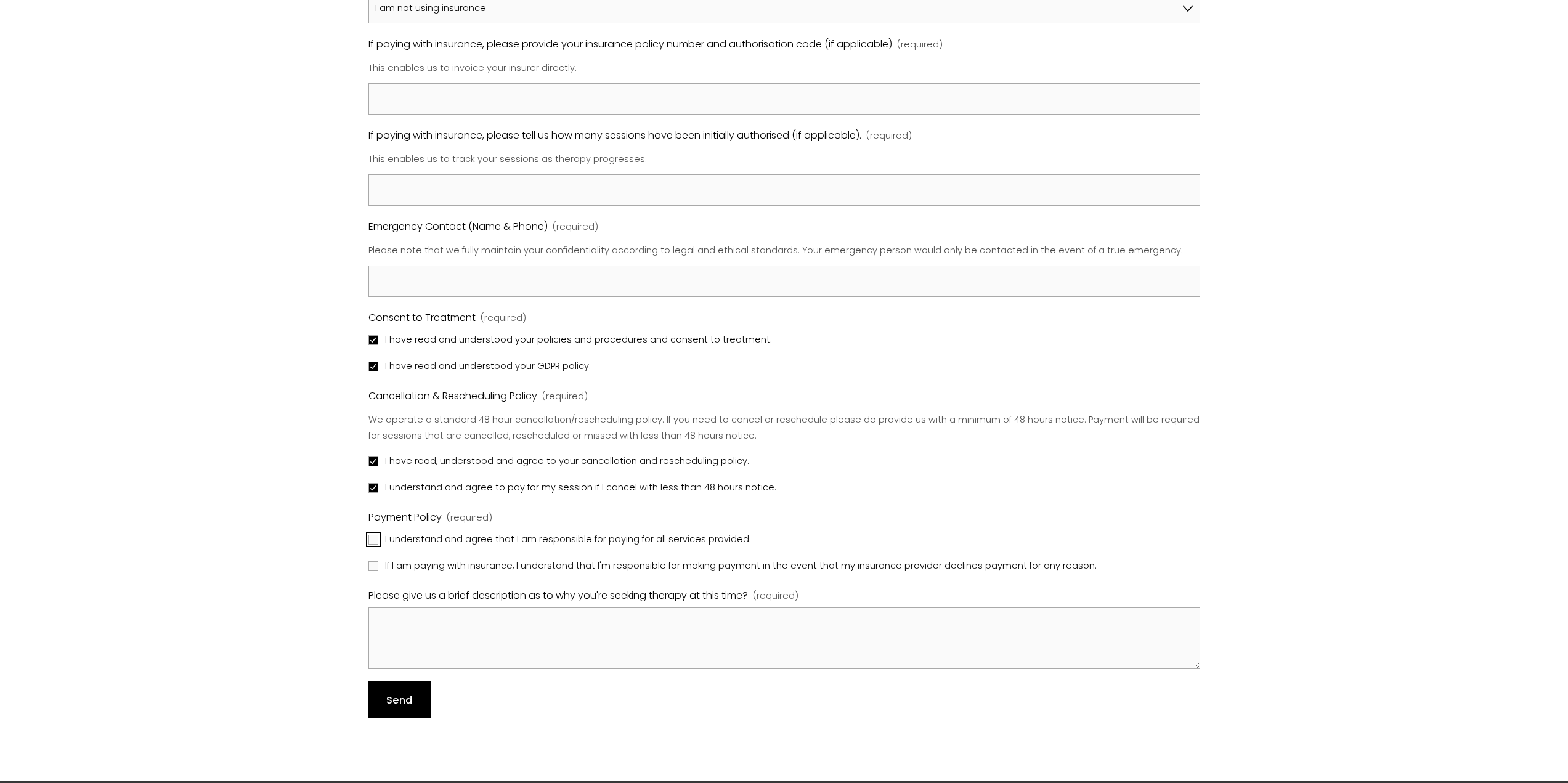
click at [369, 540] on input "I understand and agree that I am responsible for paying for all services provid…" at bounding box center [373, 540] width 10 height 10
checkbox input "true"
click at [373, 566] on input "If I am paying with insurance, I understand that I'm responsible for making pay…" at bounding box center [373, 566] width 10 height 10
checkbox input "true"
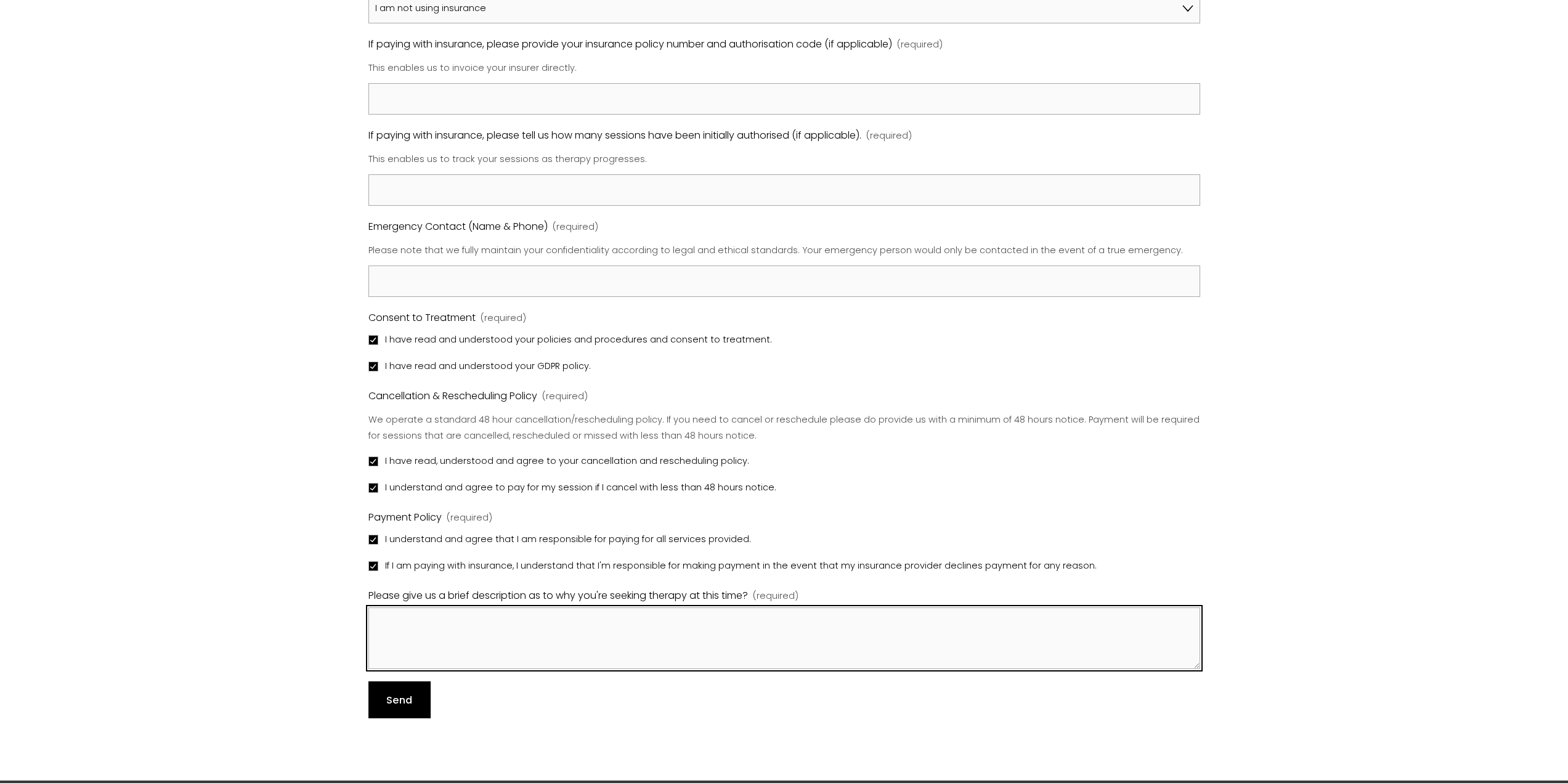
paste textarea "We are a 12+ years couple with child(ren), who have found themselves in a very …"
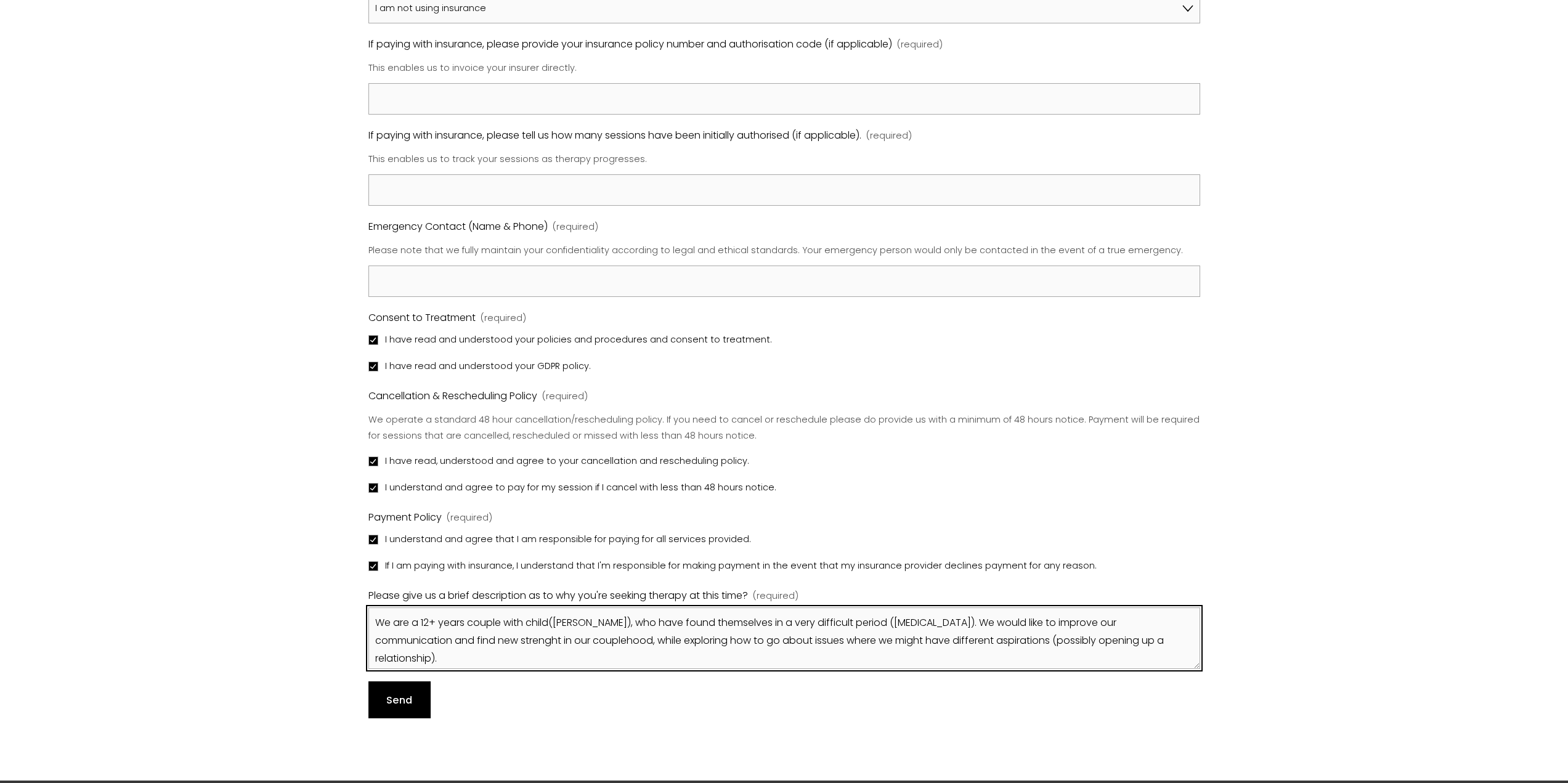
drag, startPoint x: 959, startPoint y: 640, endPoint x: 1001, endPoint y: 639, distance: 42.0
click at [1001, 639] on textarea "We are a 12+ years couple with child(ren), who have found themselves in a very …" at bounding box center [784, 638] width 832 height 62
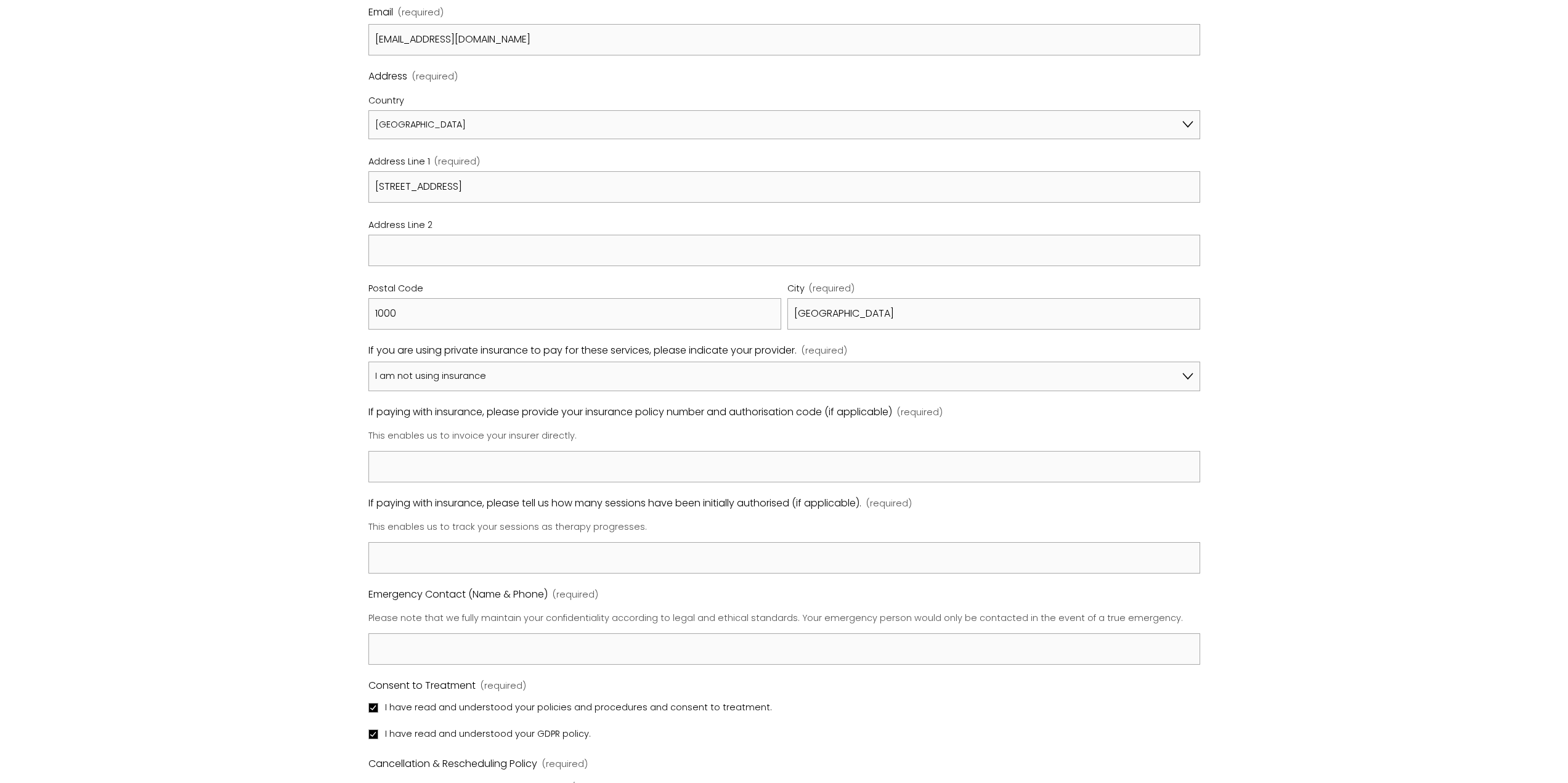
scroll to position [739, 0]
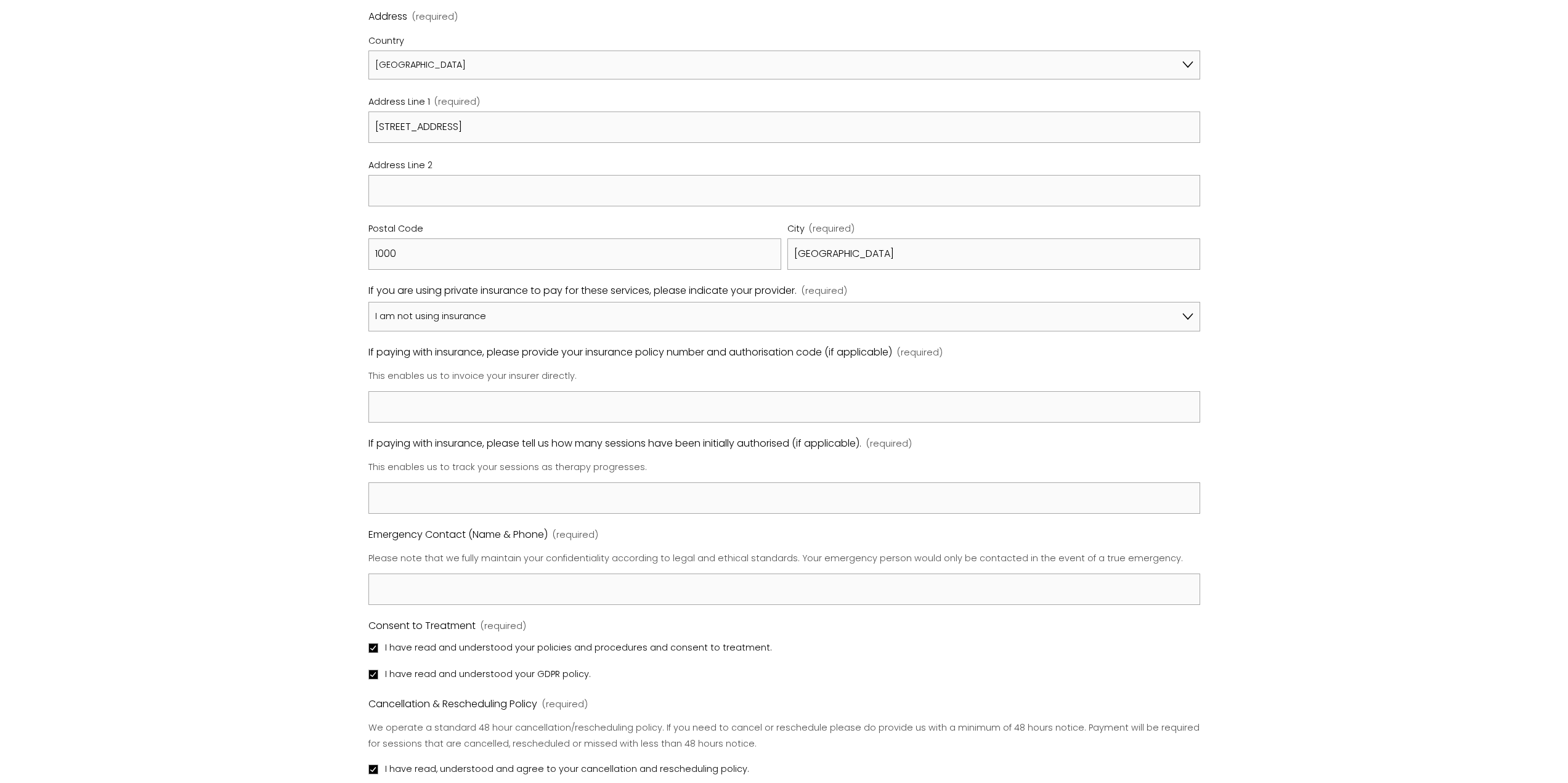
type textarea "We are a 12+ years couple with child(ren), who have found themselves in a very …"
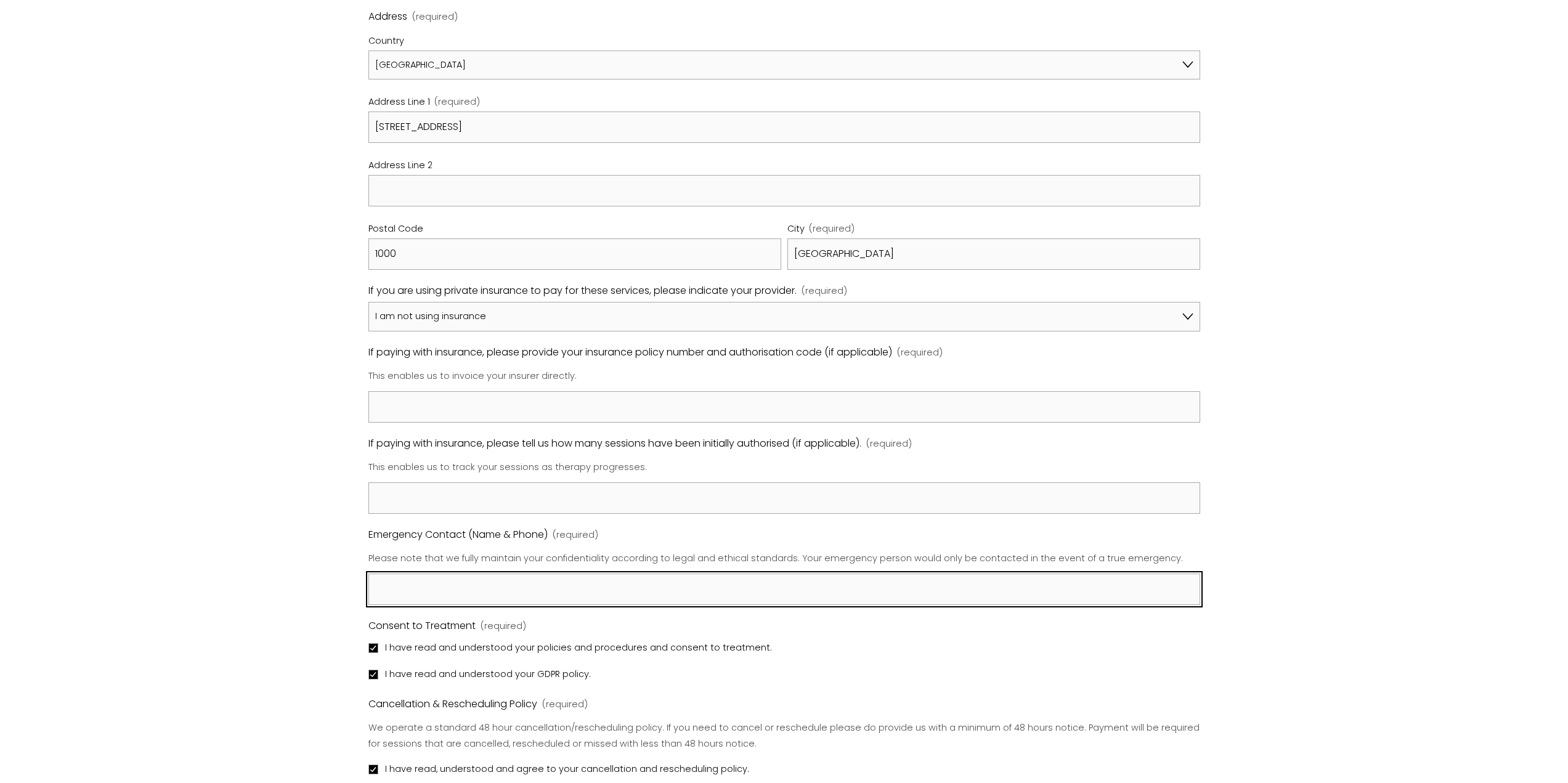
click at [499, 579] on input "Emergency Contact (Name & Phone) (required)" at bounding box center [784, 589] width 832 height 31
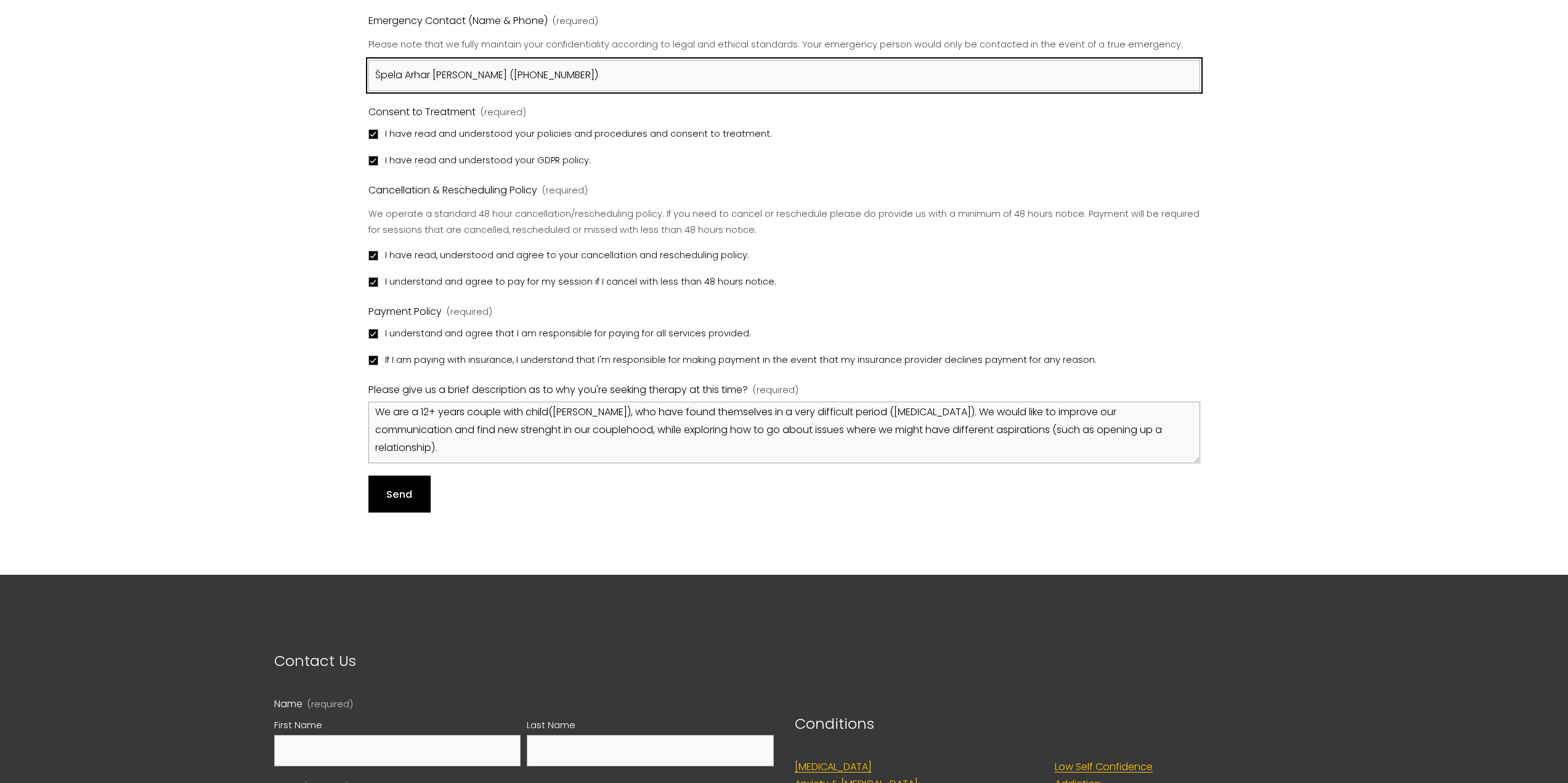
scroll to position [1294, 0]
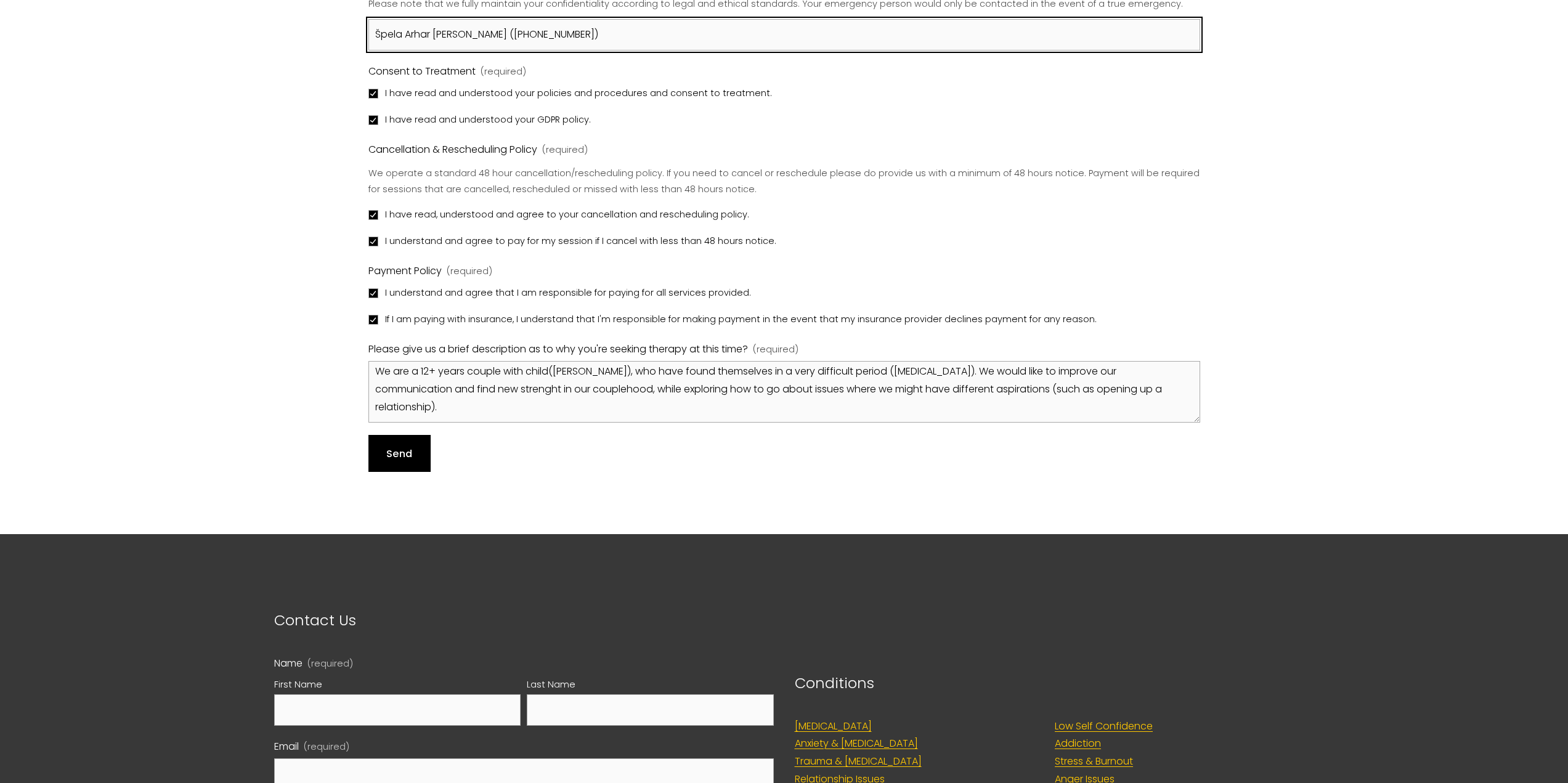
type input "Špela Arhar Holdt (+4531339831)"
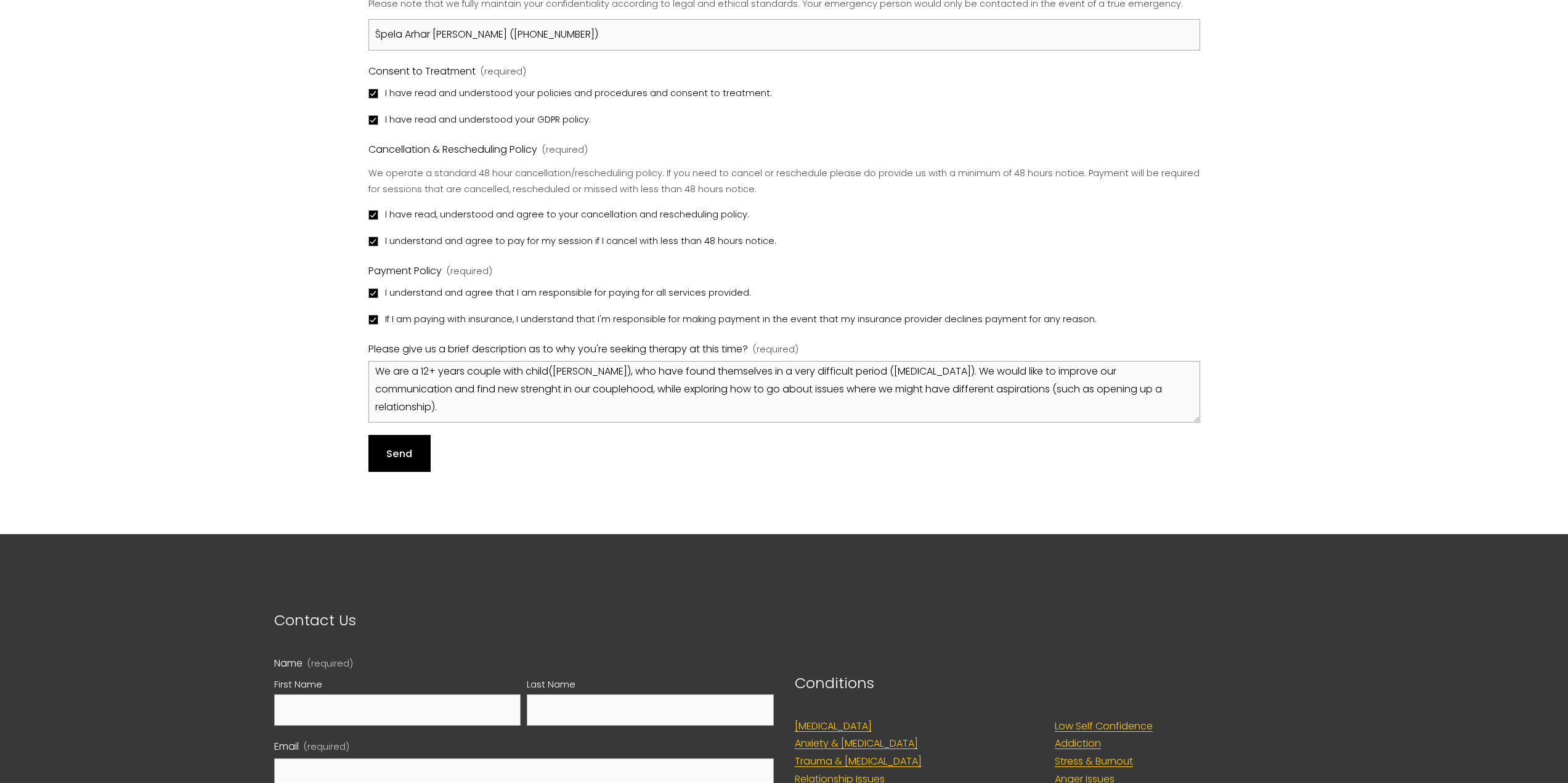
click at [393, 459] on span "Send" at bounding box center [399, 453] width 26 height 14
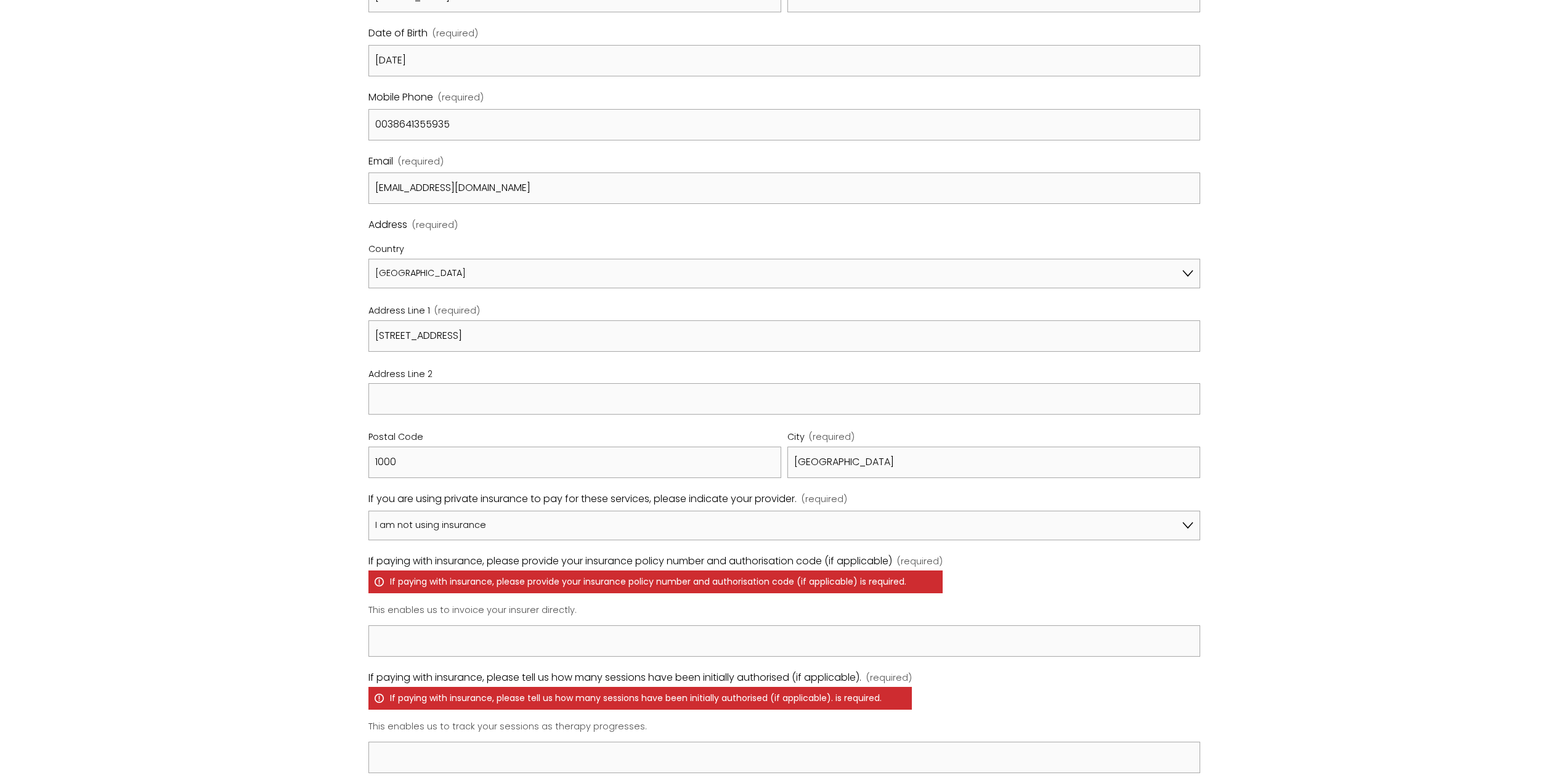
scroll to position [636, 0]
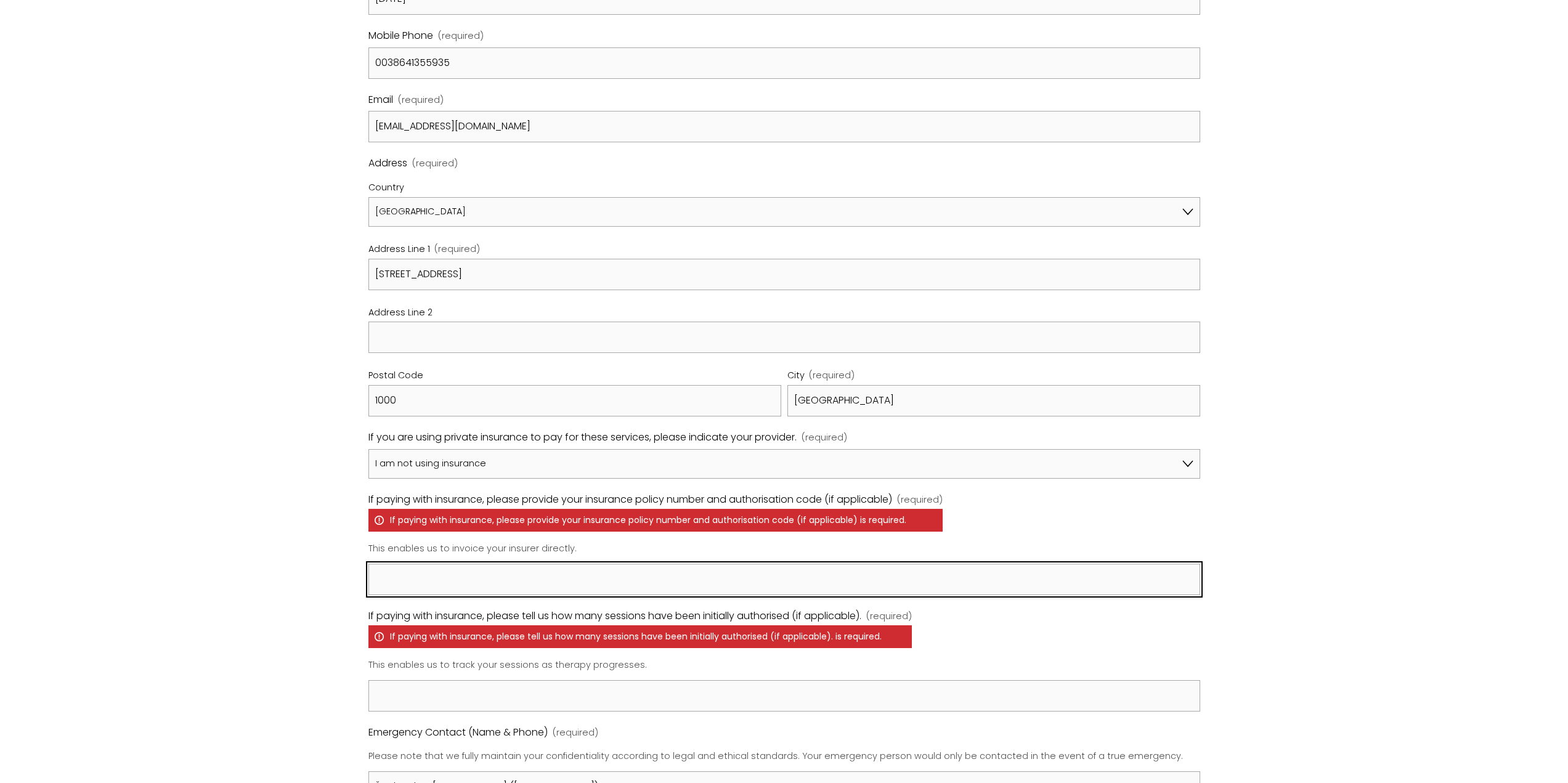
click at [412, 567] on input "If paying with insurance, please provide your insurance policy number and autho…" at bounding box center [784, 579] width 832 height 31
type input "/"
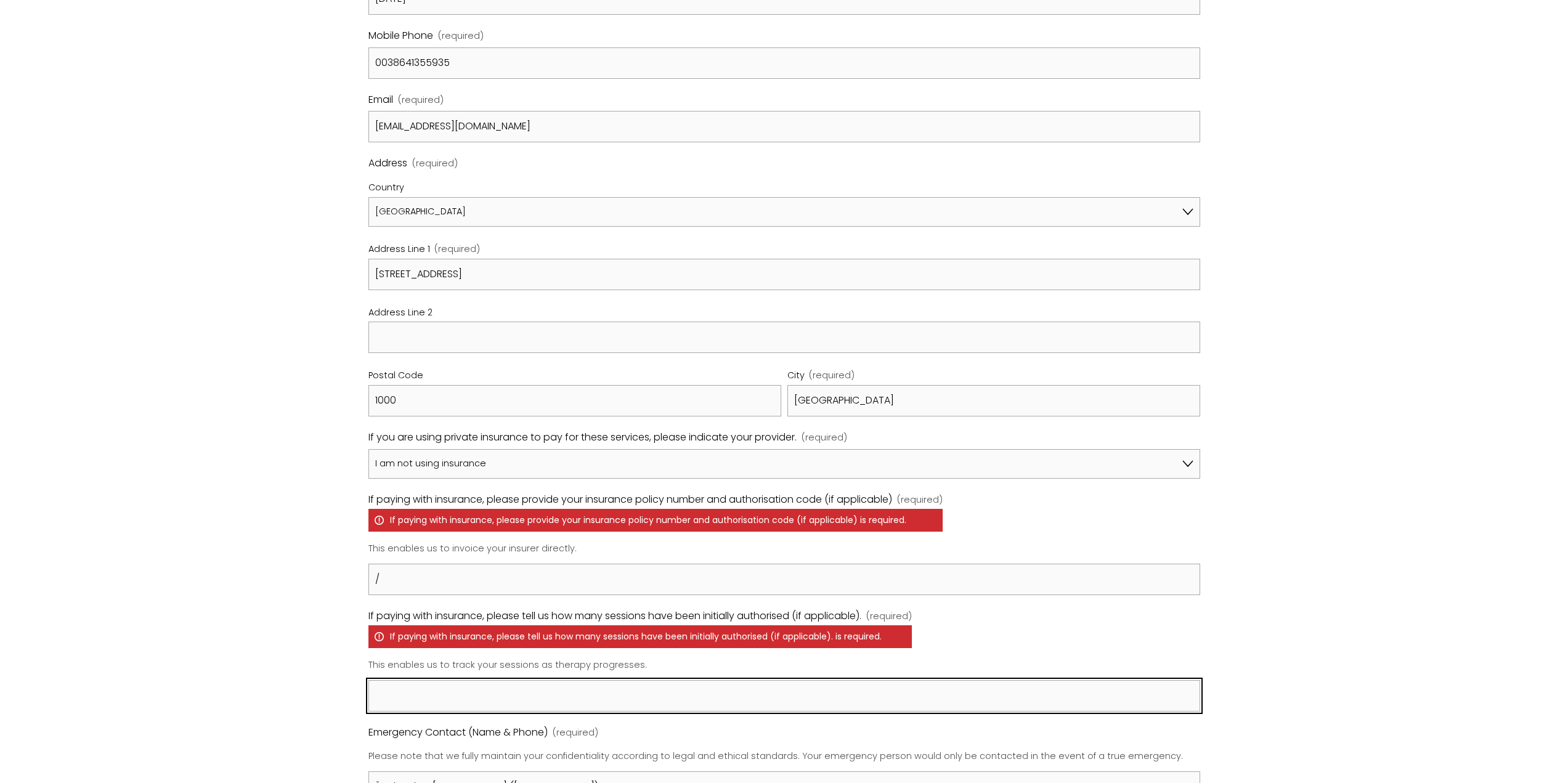
click at [439, 695] on input "If paying with insurance, please tell us how many sessions have been initially …" at bounding box center [784, 696] width 832 height 31
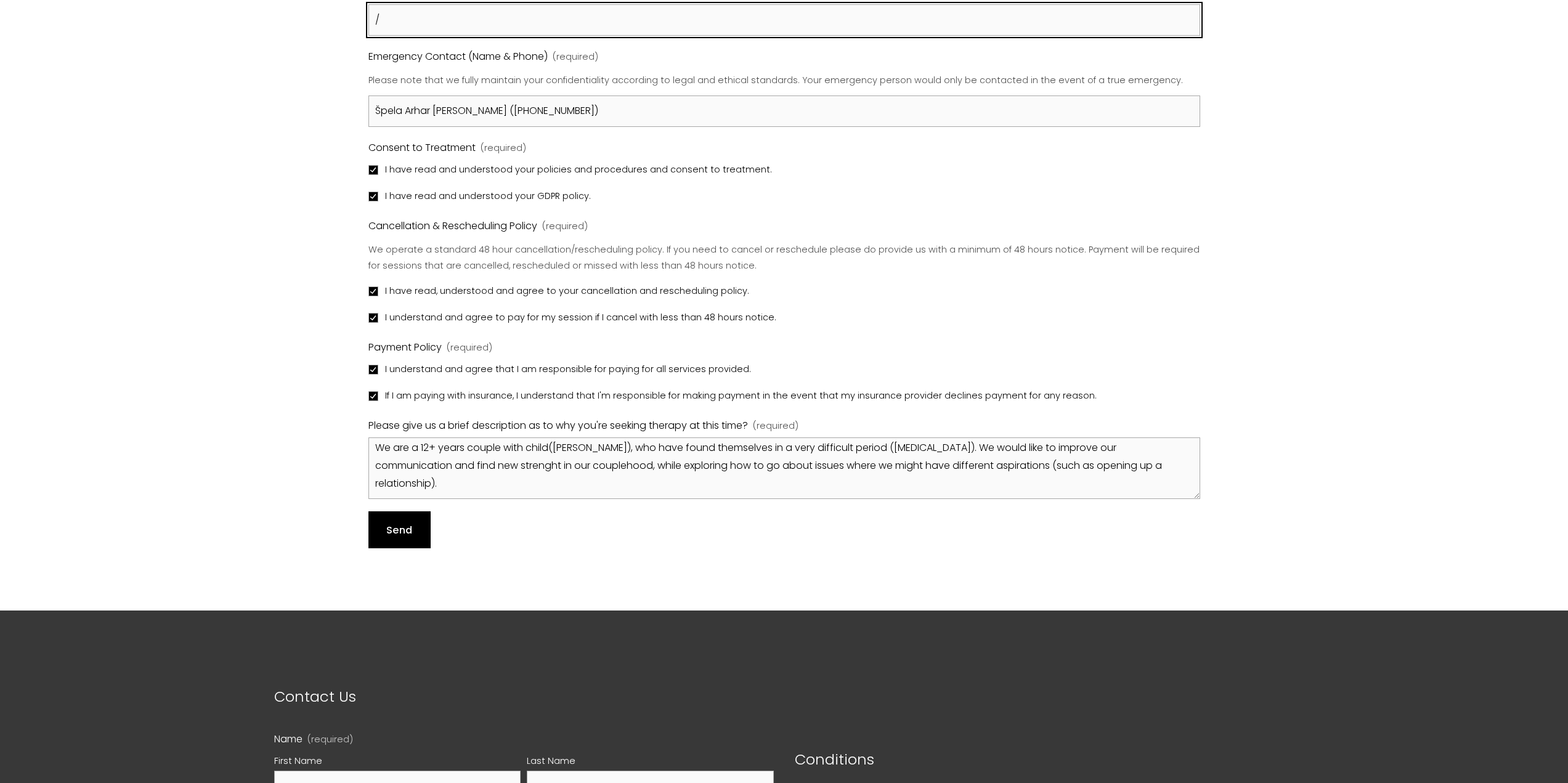
scroll to position [1314, 0]
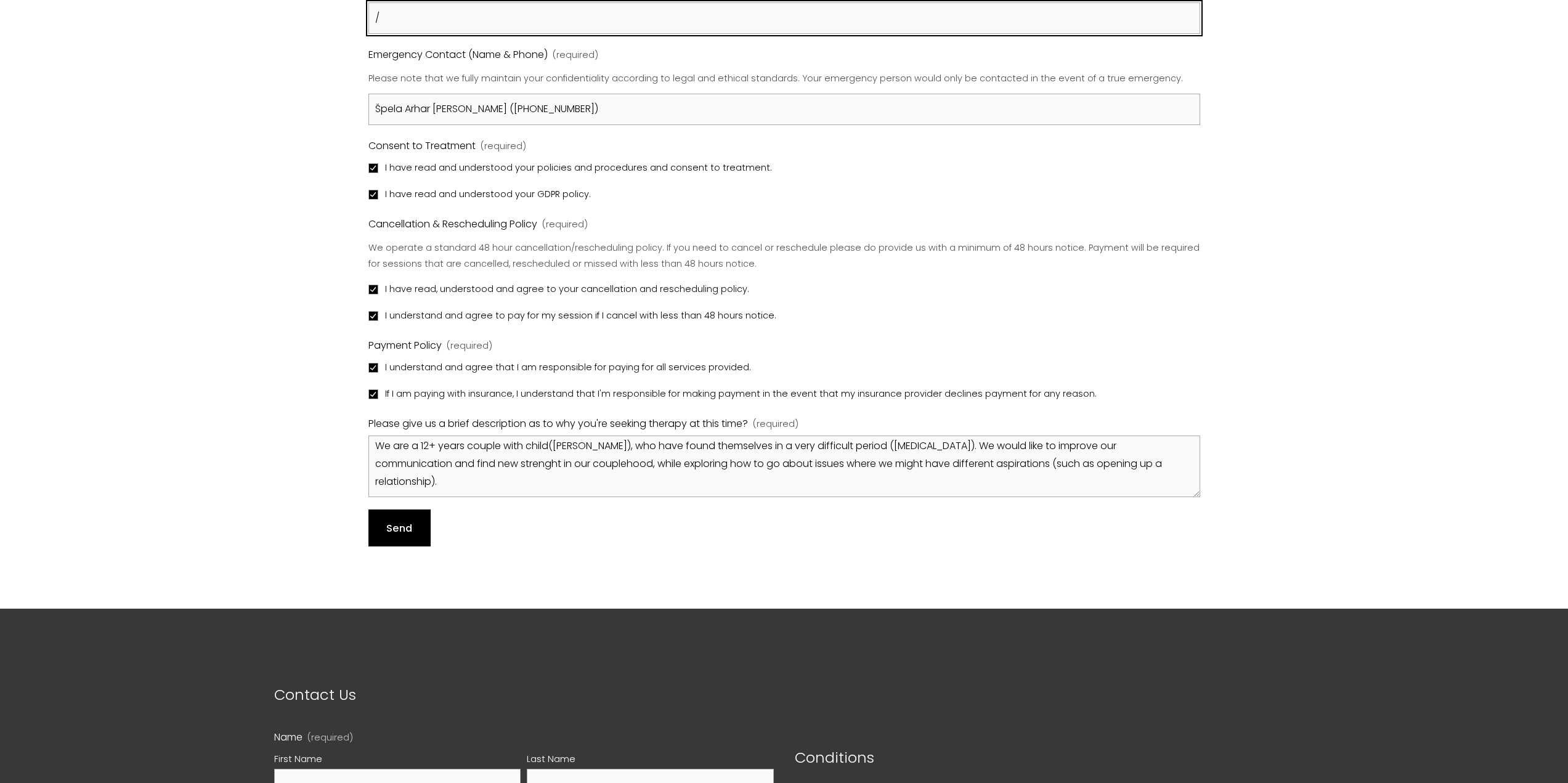
type input "/"
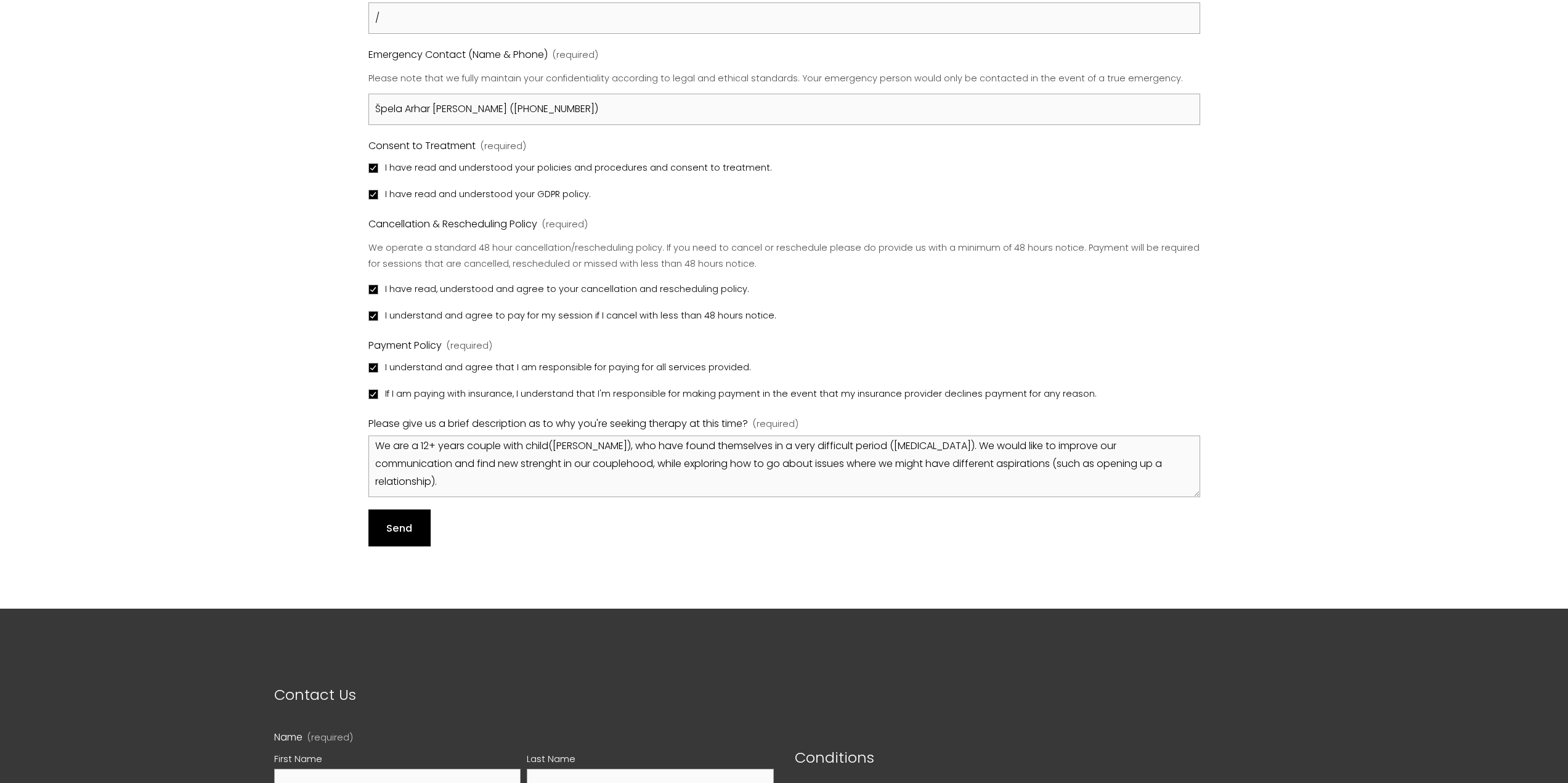
click at [409, 531] on span "Send" at bounding box center [399, 528] width 26 height 14
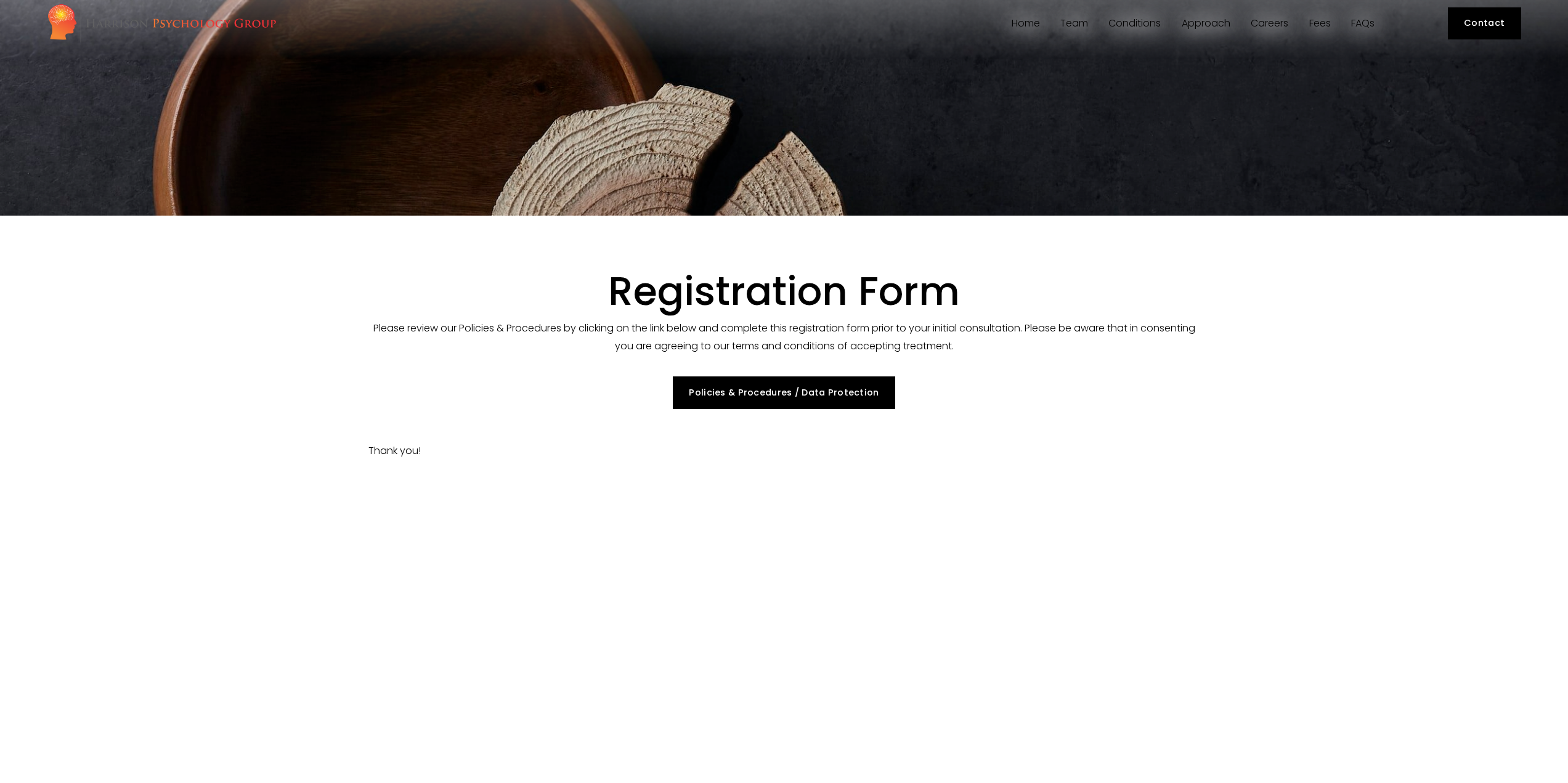
scroll to position [0, 0]
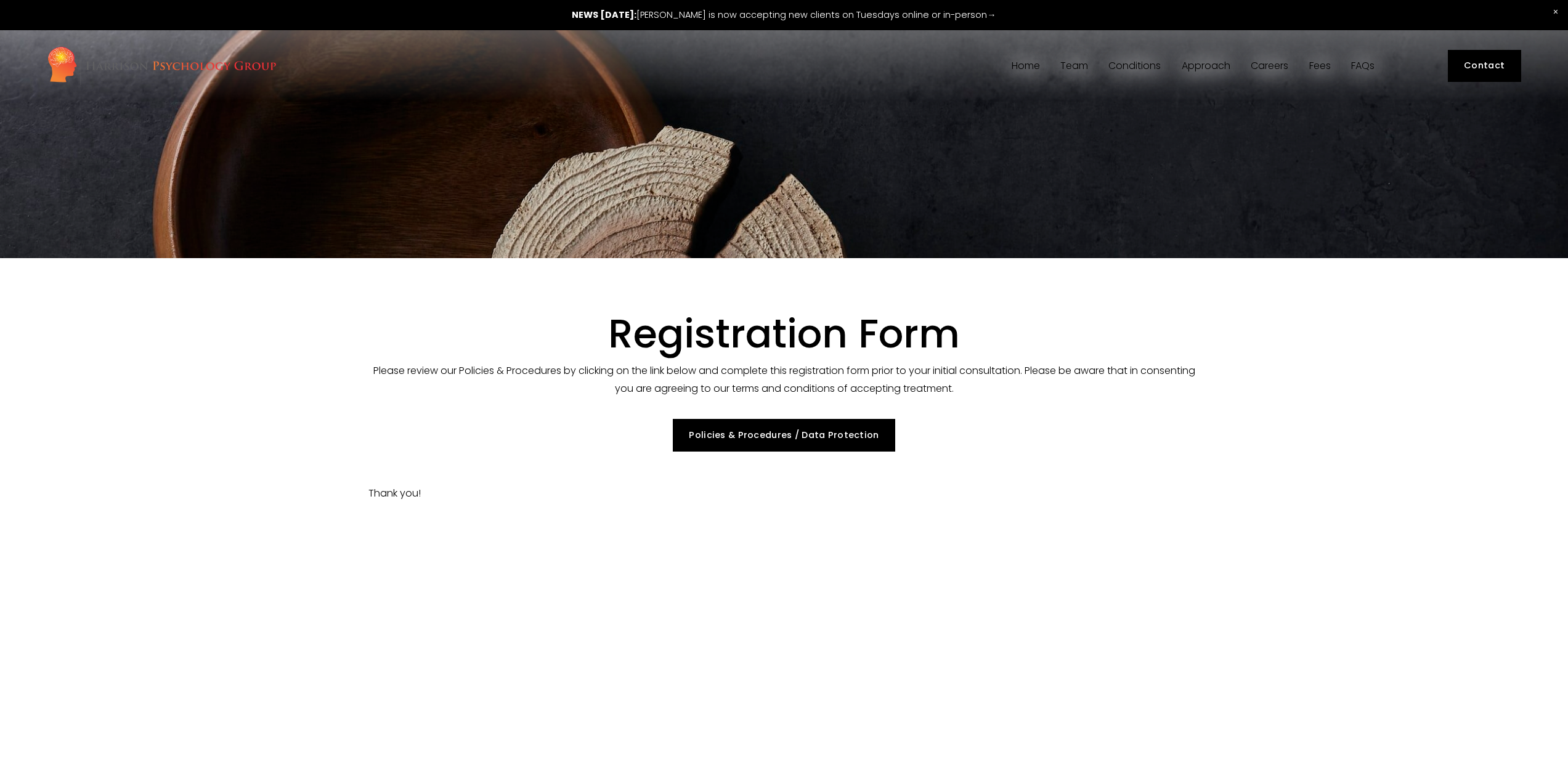
click at [238, 66] on img at bounding box center [161, 66] width 230 height 40
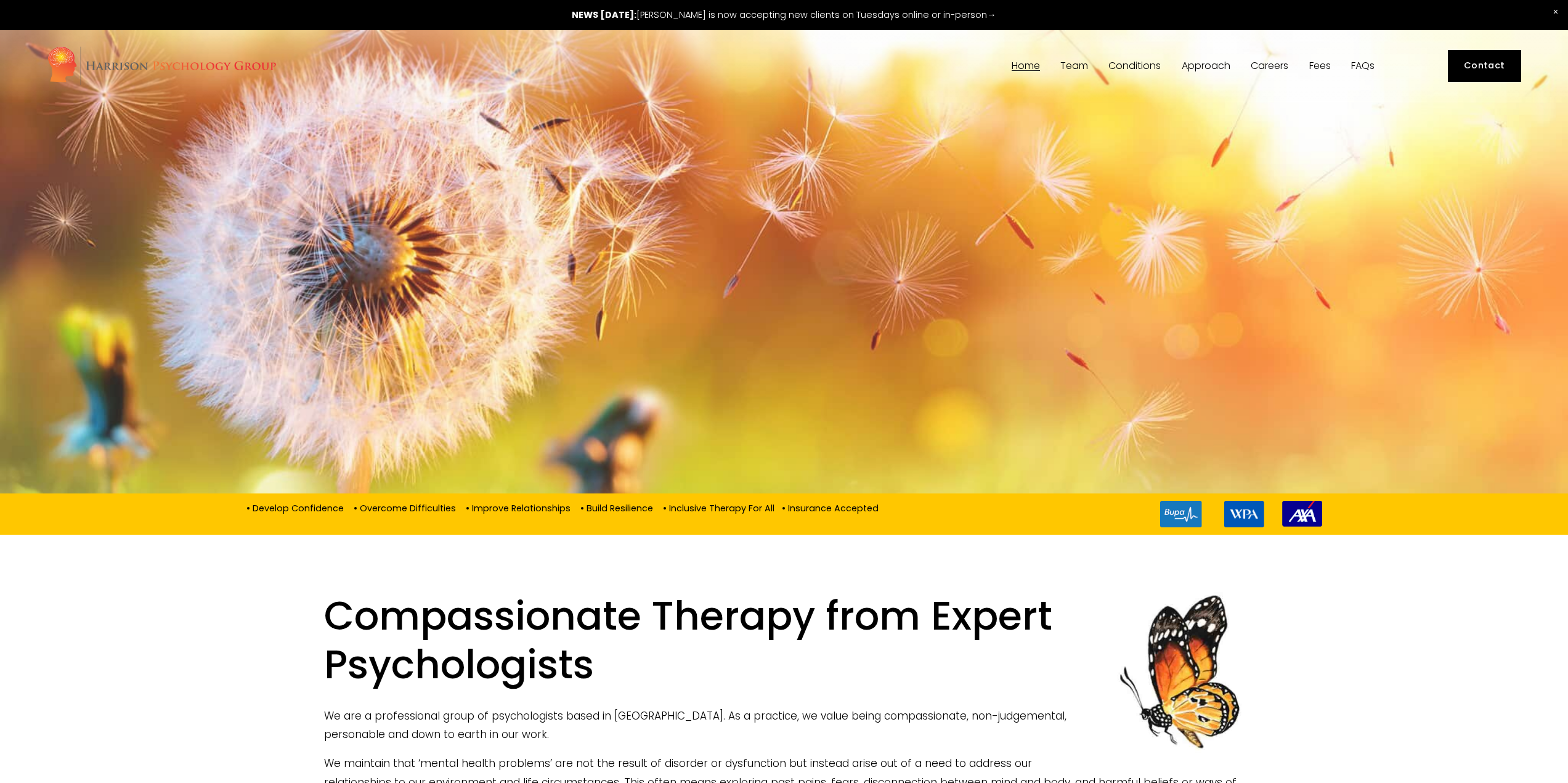
click at [684, 10] on link at bounding box center [784, 15] width 1568 height 30
